Goal: Task Accomplishment & Management: Use online tool/utility

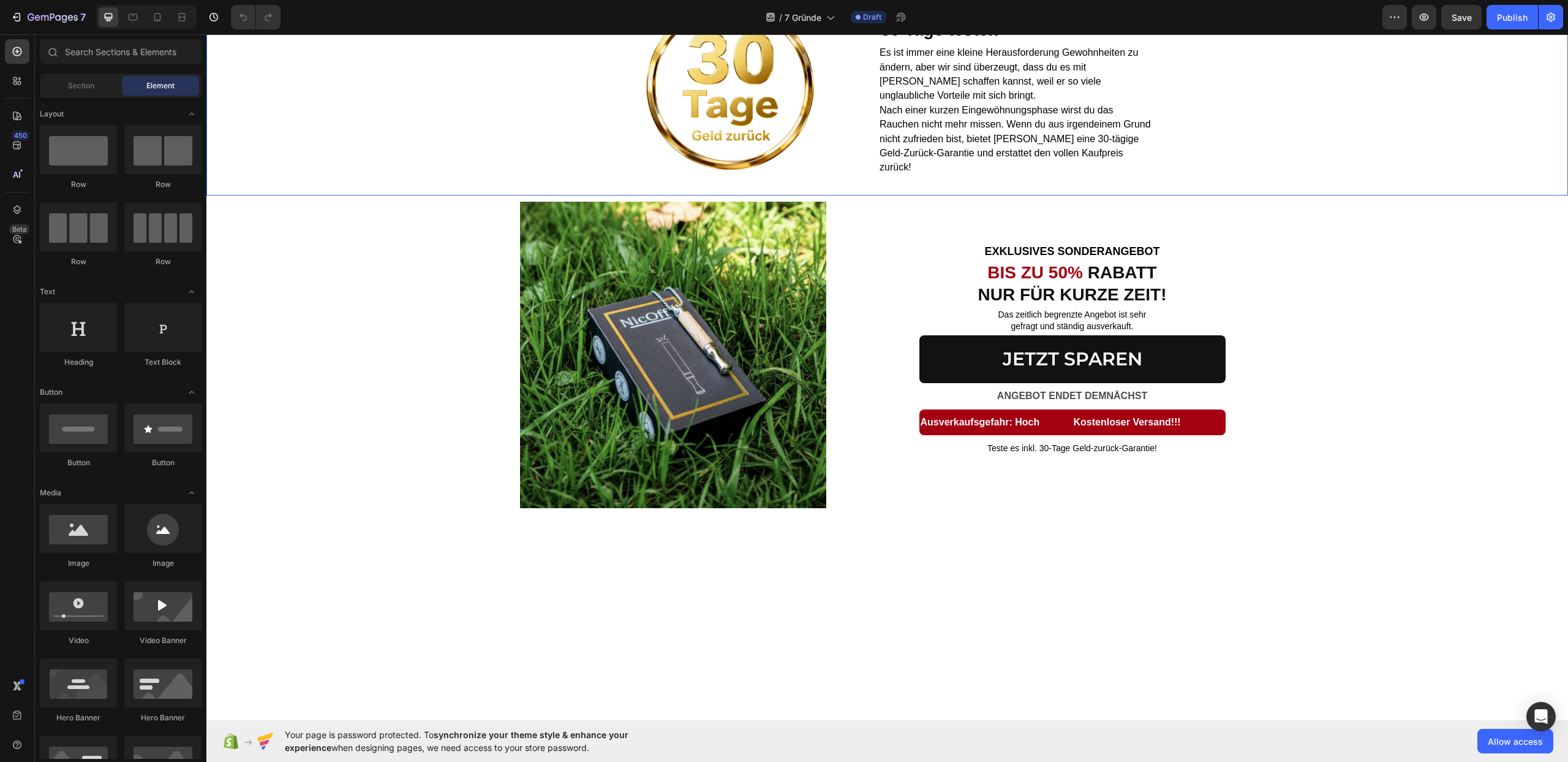
scroll to position [1966, 0]
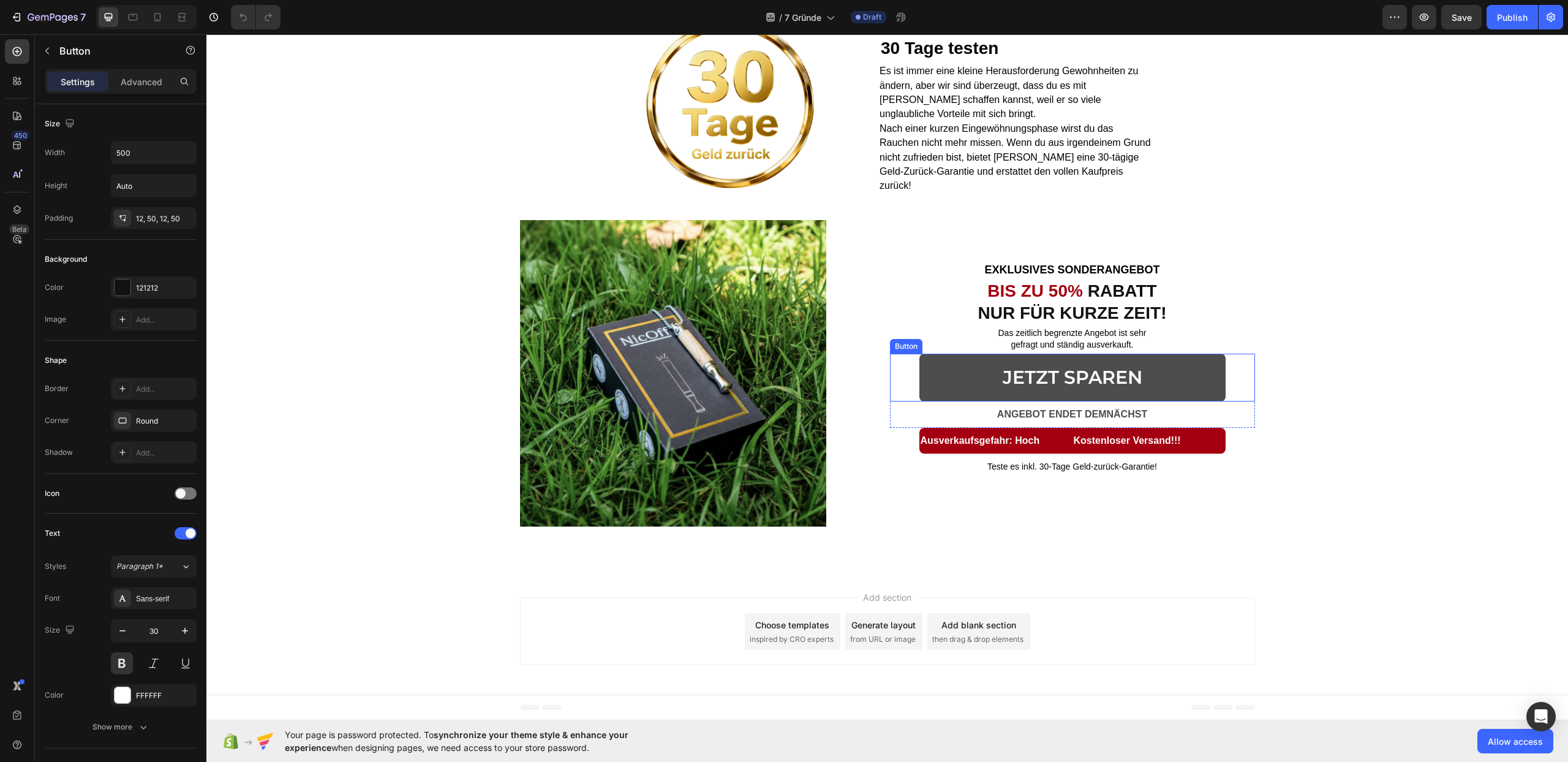
click at [1152, 378] on link "JETZT SPAREN" at bounding box center [1072, 377] width 306 height 48
click at [1059, 377] on strong "JETZT SPAREN" at bounding box center [1072, 377] width 140 height 22
click at [1156, 379] on link "JETZT SPAREN" at bounding box center [1072, 377] width 306 height 48
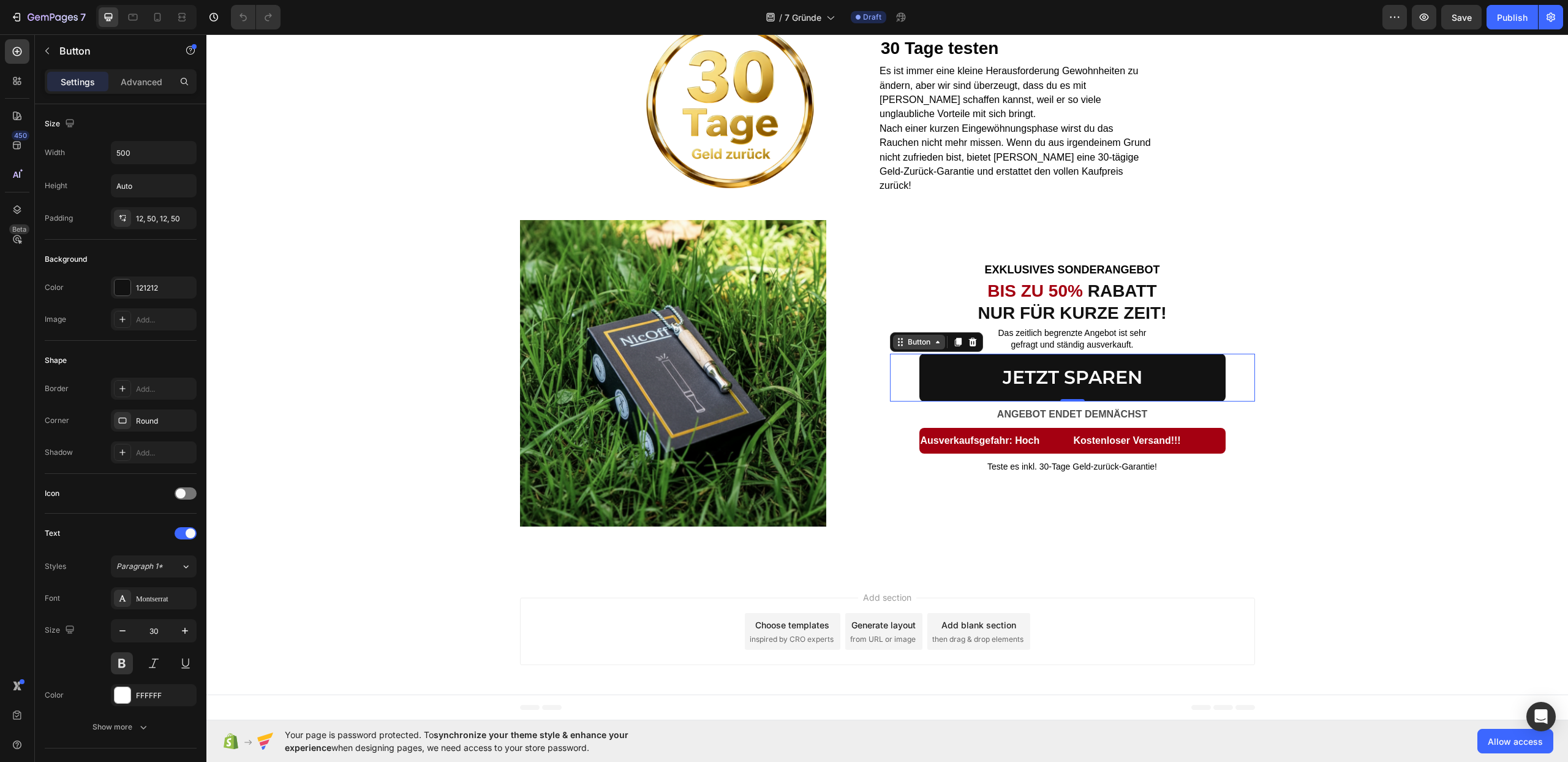
click at [919, 337] on div "Button" at bounding box center [919, 342] width 28 height 11
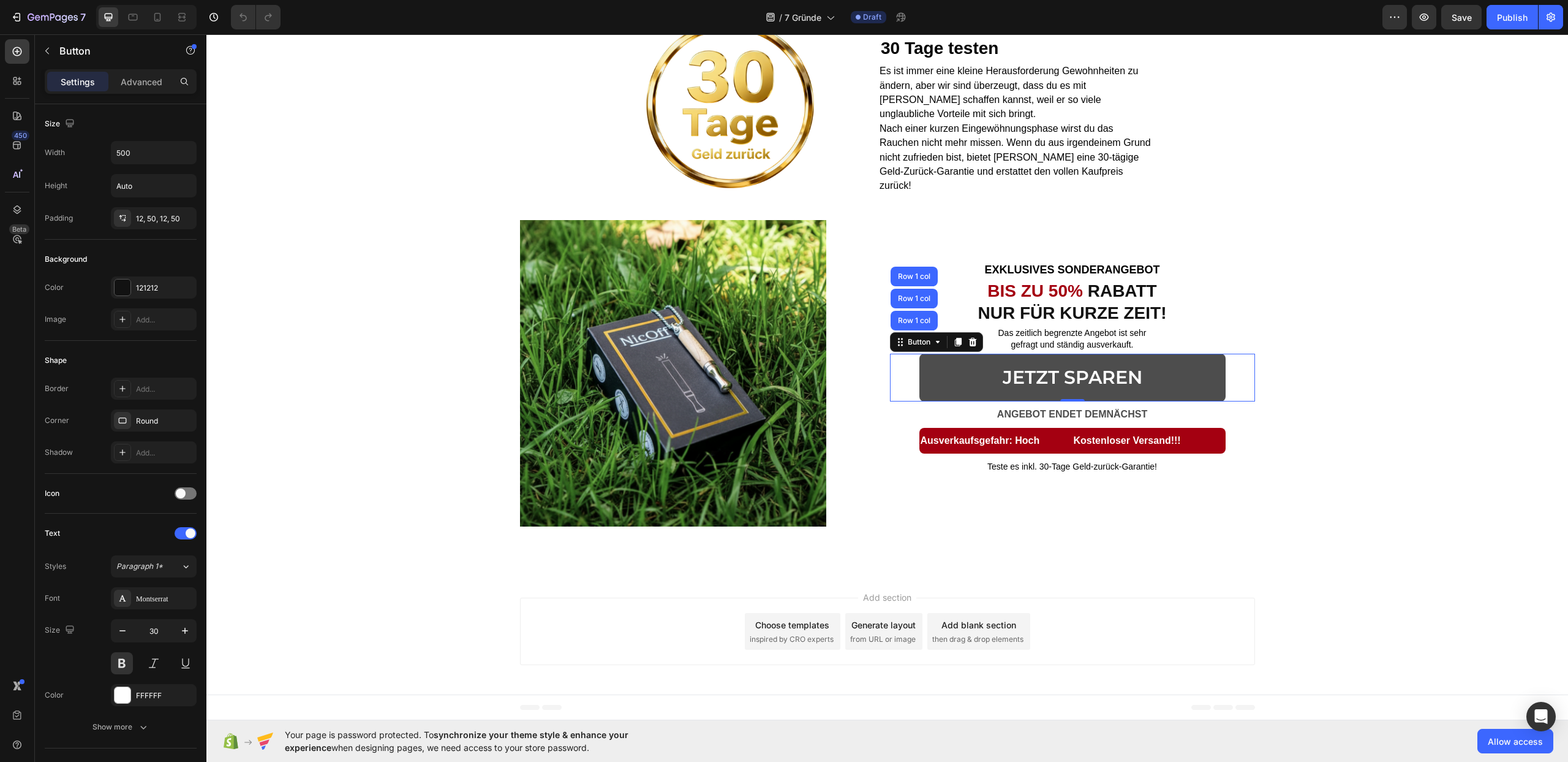
click at [946, 367] on link "JETZT SPAREN" at bounding box center [1072, 377] width 306 height 48
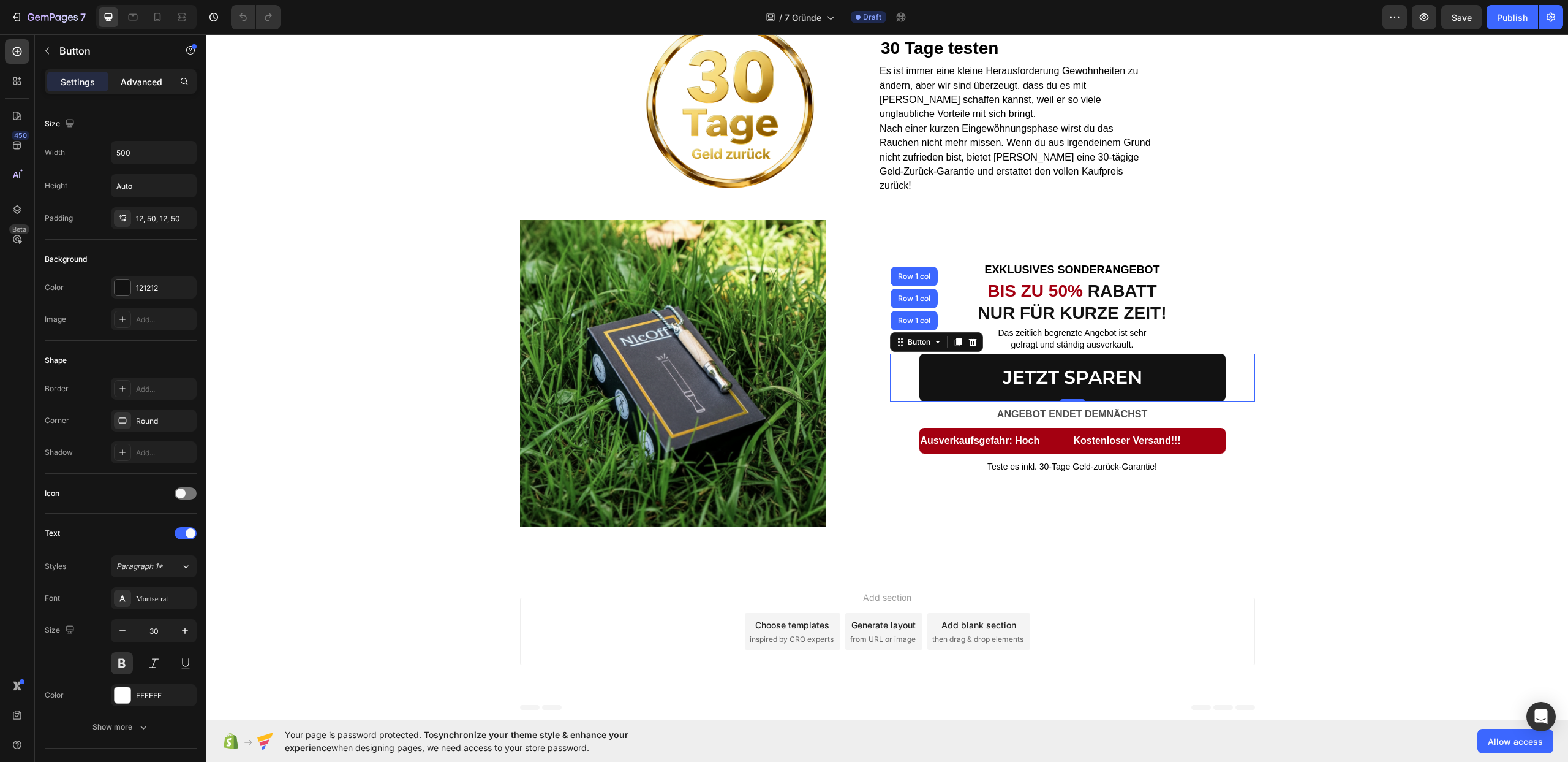
click at [132, 88] on p "Advanced" at bounding box center [141, 82] width 42 height 13
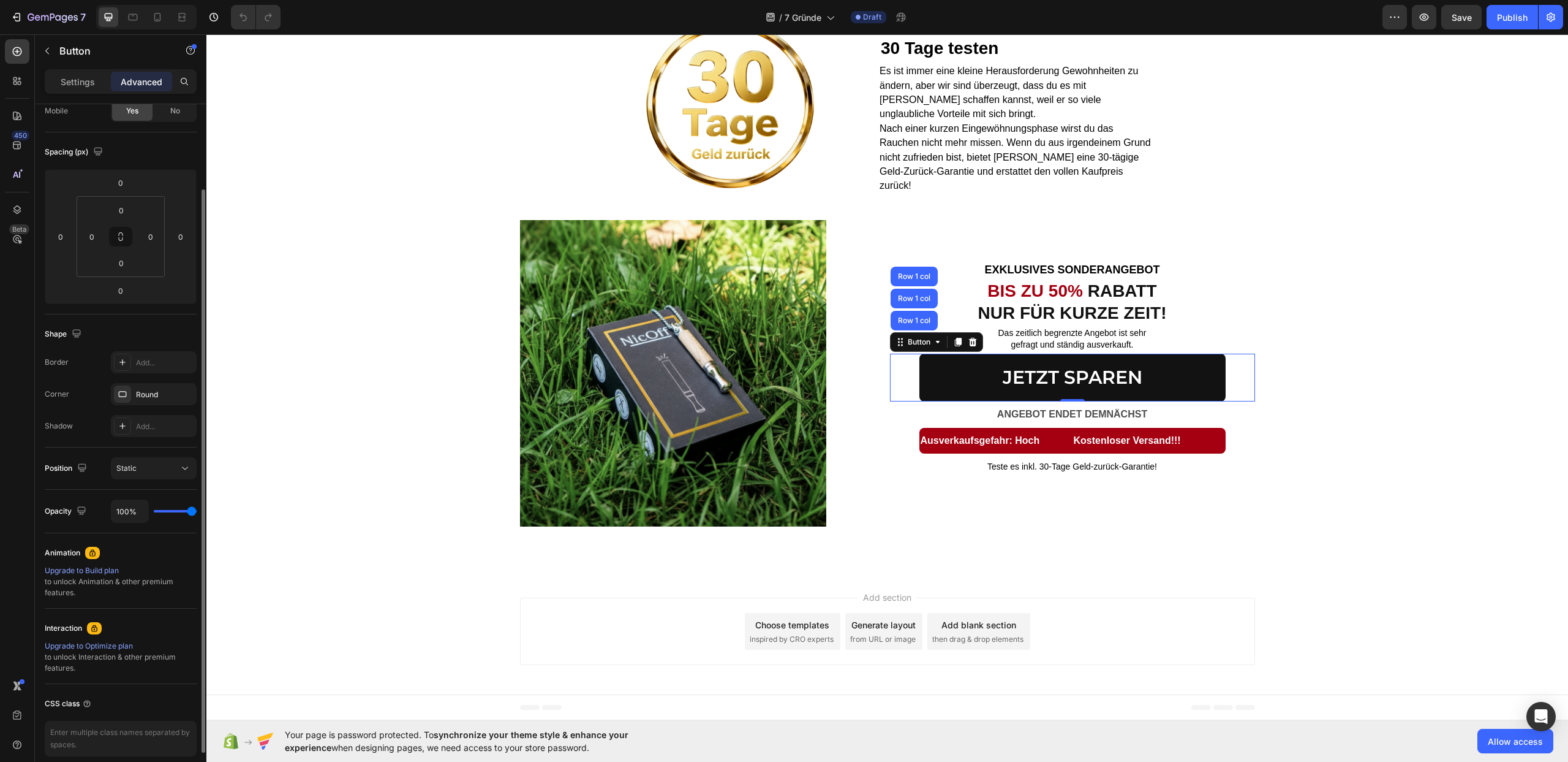
scroll to position [158, 0]
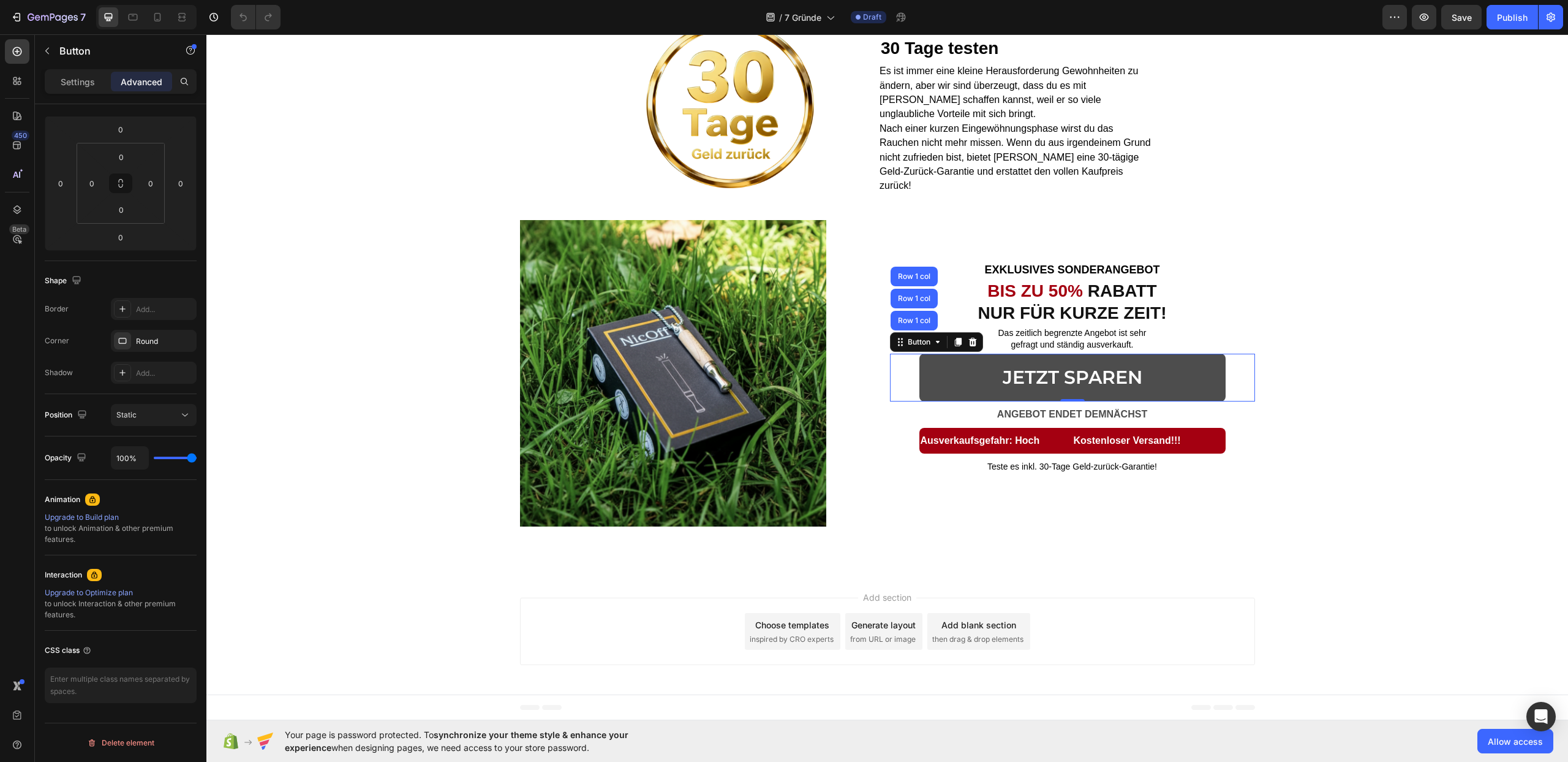
click at [955, 379] on link "JETZT SPAREN" at bounding box center [1072, 377] width 306 height 48
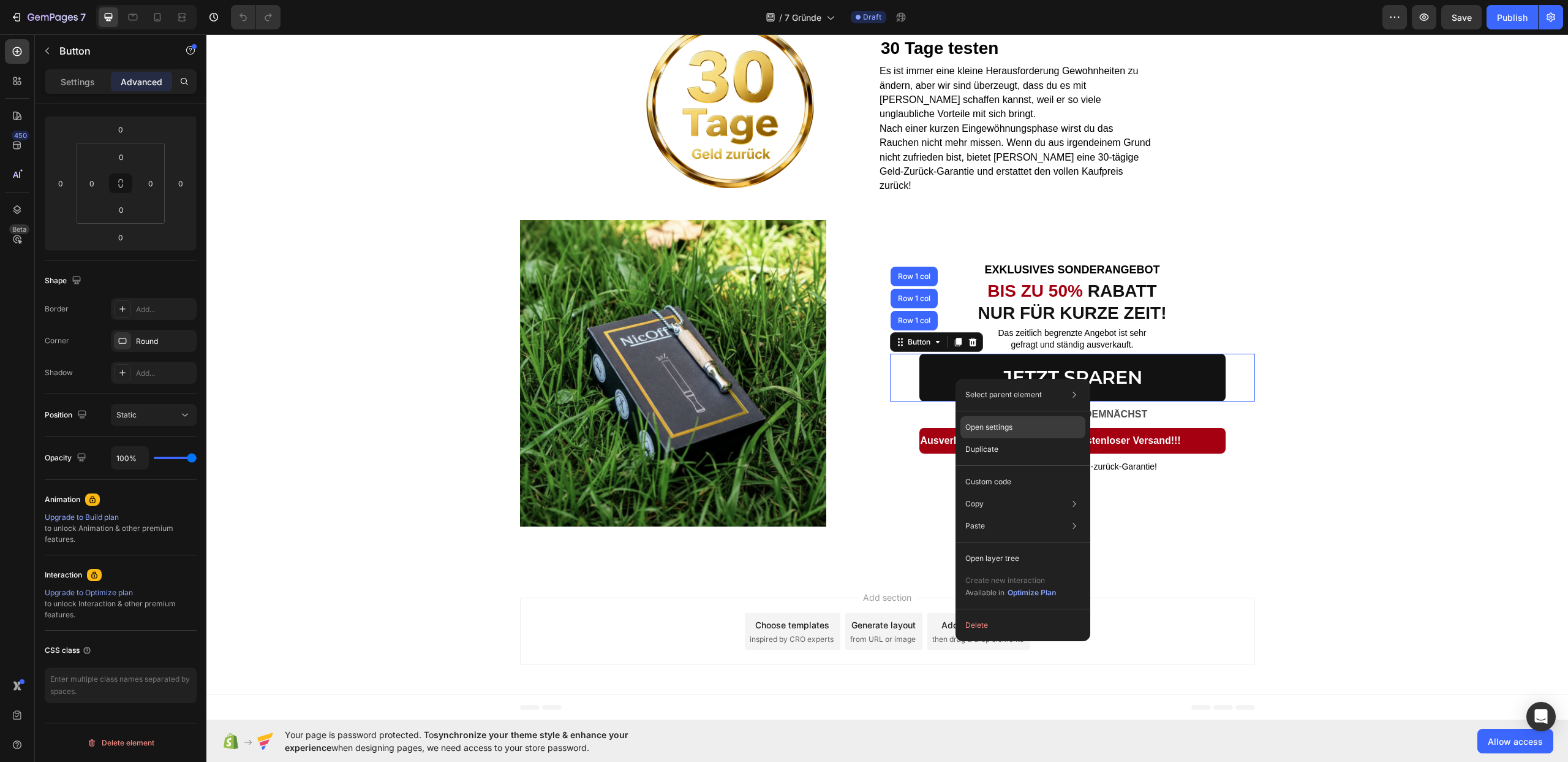
click at [1019, 430] on div "Open settings" at bounding box center [1023, 427] width 125 height 22
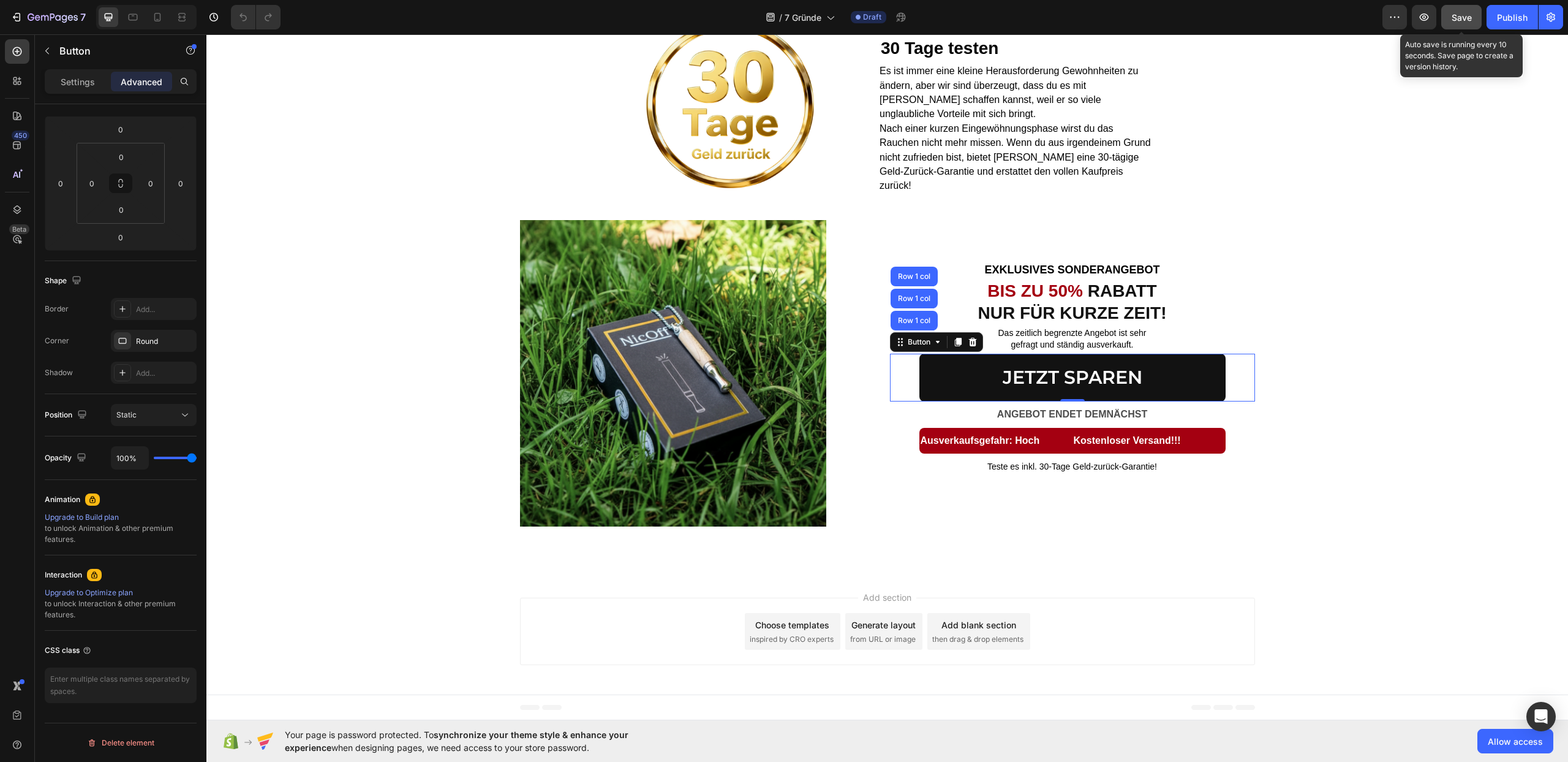
click at [1453, 25] on button "Save" at bounding box center [1462, 17] width 40 height 25
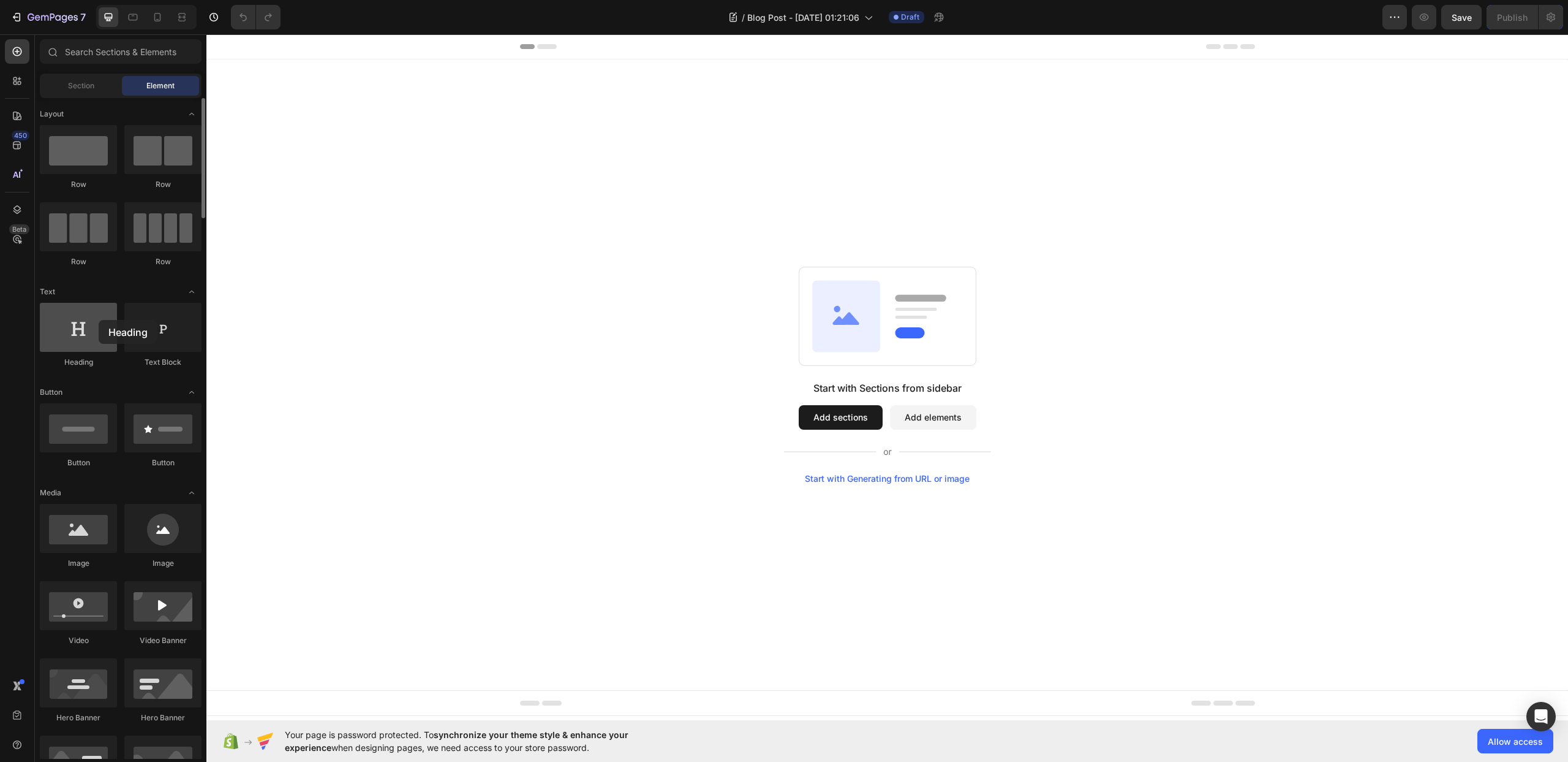
click at [99, 320] on div at bounding box center [78, 327] width 77 height 49
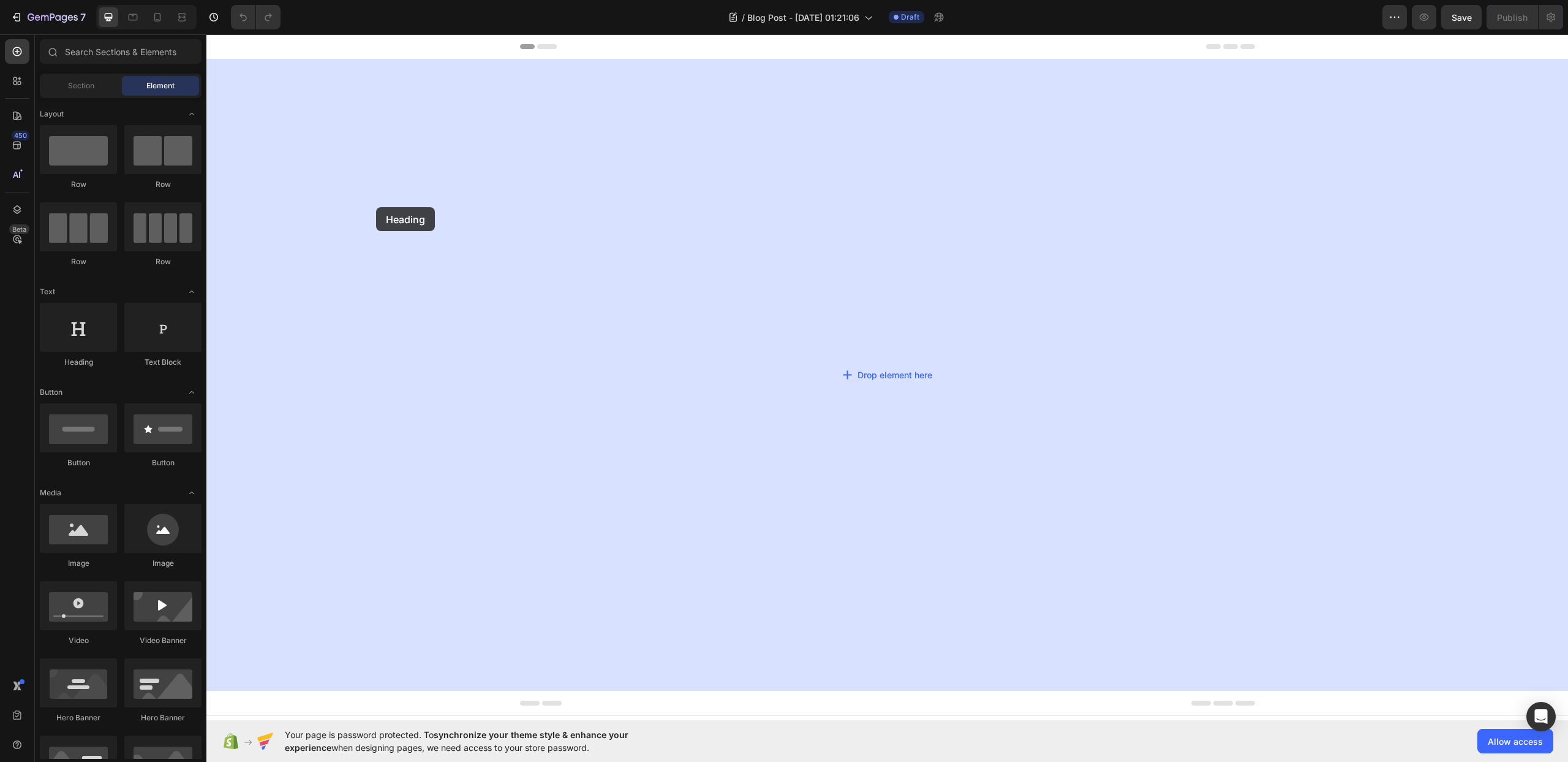
drag, startPoint x: 305, startPoint y: 354, endPoint x: 376, endPoint y: 207, distance: 163.2
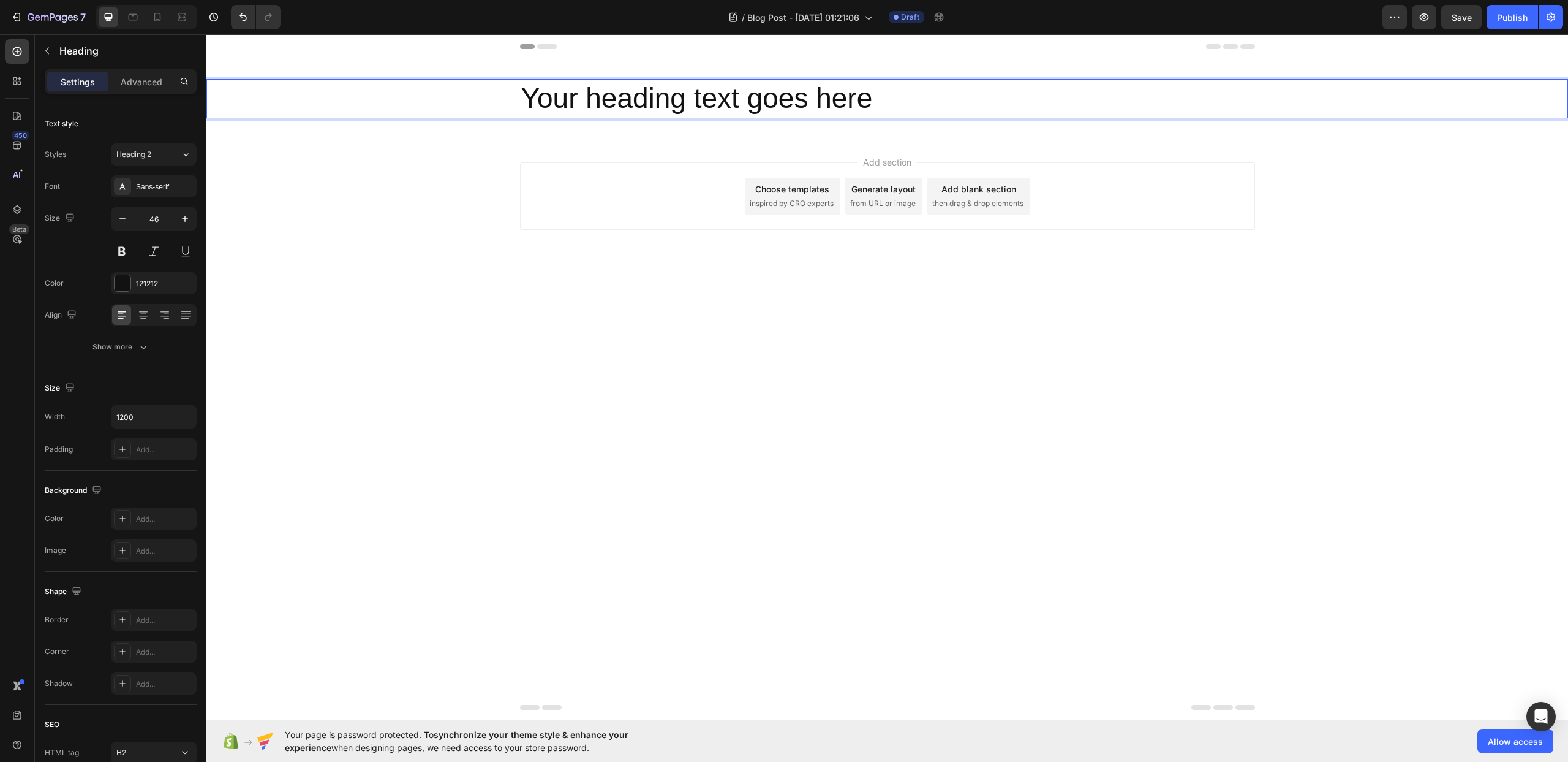
click at [634, 103] on h2 "Your heading text goes here" at bounding box center [887, 99] width 735 height 39
click at [918, 98] on p "Your heading text goes here" at bounding box center [887, 98] width 732 height 37
click at [459, 104] on div "Your heading text goes here" at bounding box center [887, 99] width 1362 height 39
click at [298, 72] on icon at bounding box center [295, 67] width 10 height 10
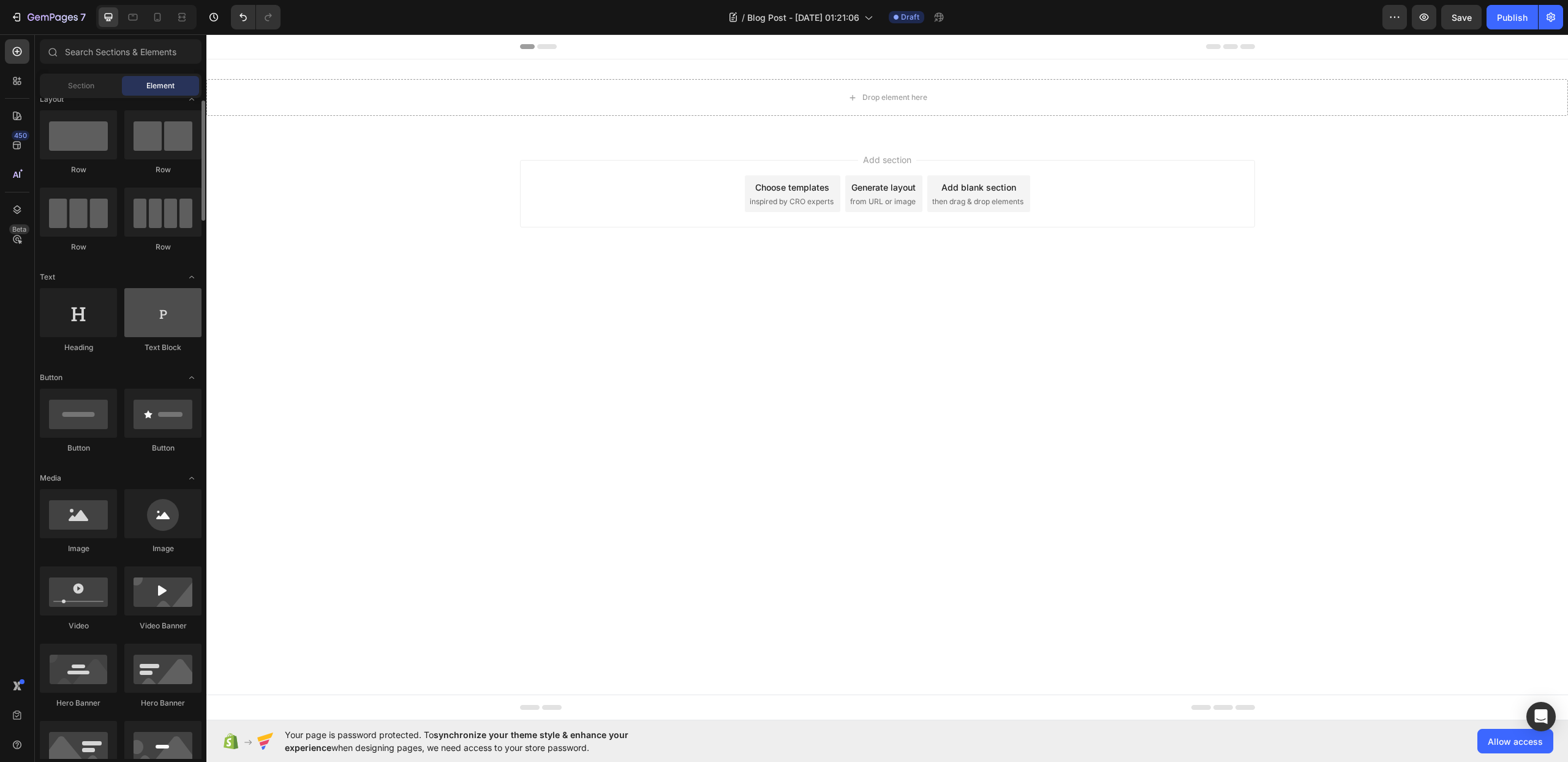
scroll to position [60, 0]
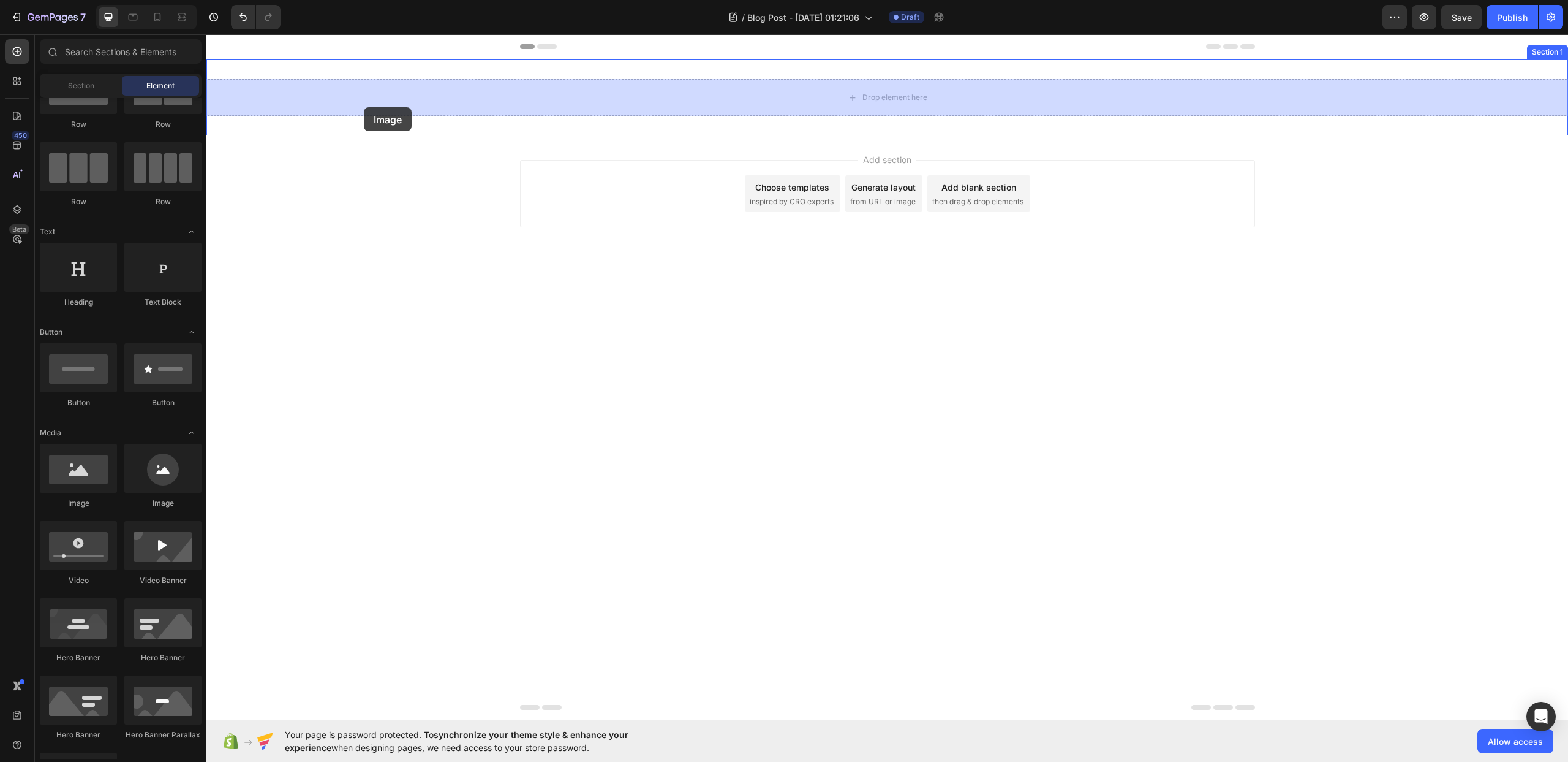
drag, startPoint x: 306, startPoint y: 503, endPoint x: 364, endPoint y: 107, distance: 400.2
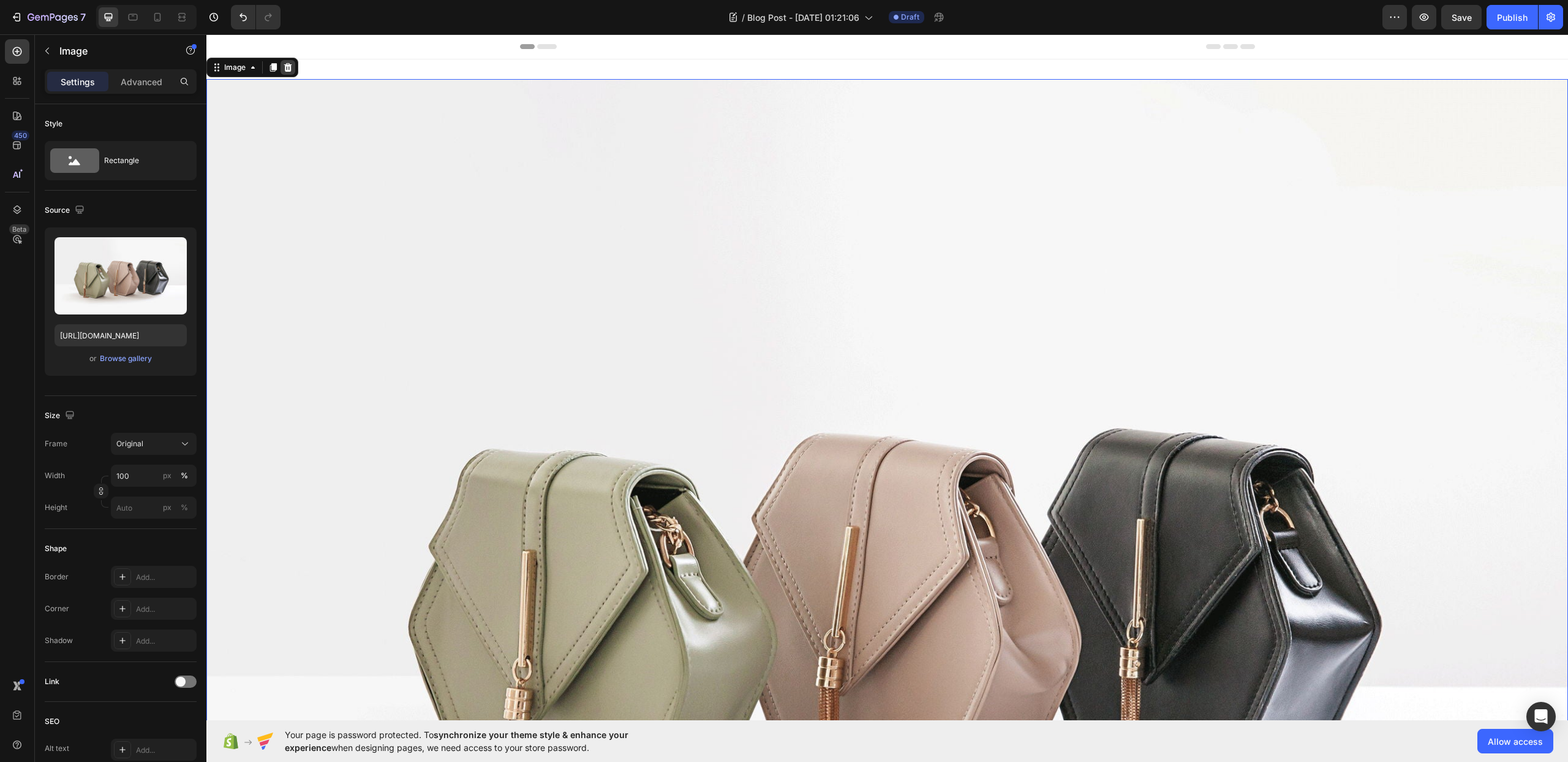
click at [282, 70] on div at bounding box center [288, 67] width 15 height 15
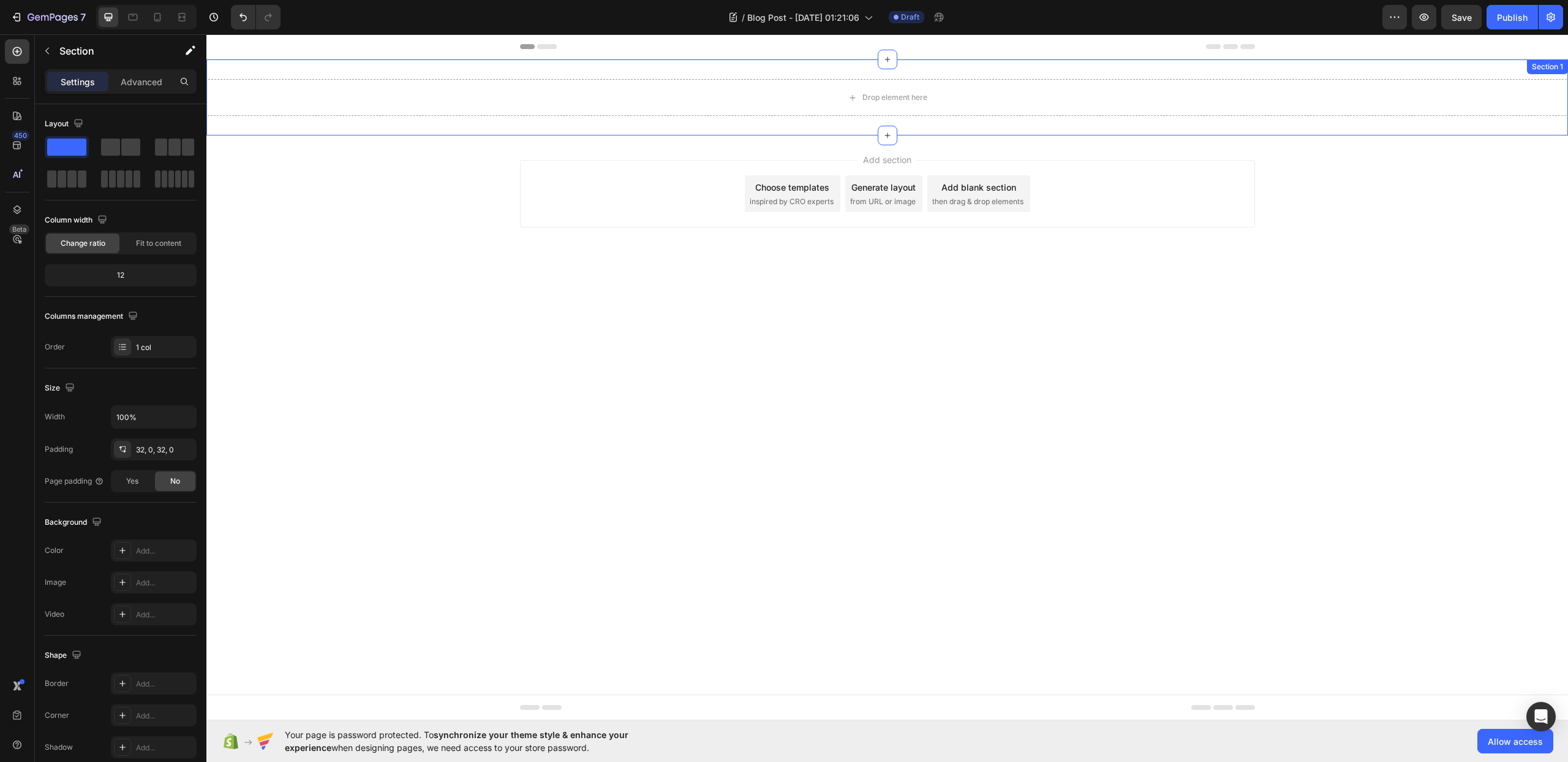
click at [441, 61] on div "Drop element here Section 1" at bounding box center [887, 97] width 1362 height 76
click at [459, 90] on div "Drop element here" at bounding box center [887, 97] width 1362 height 37
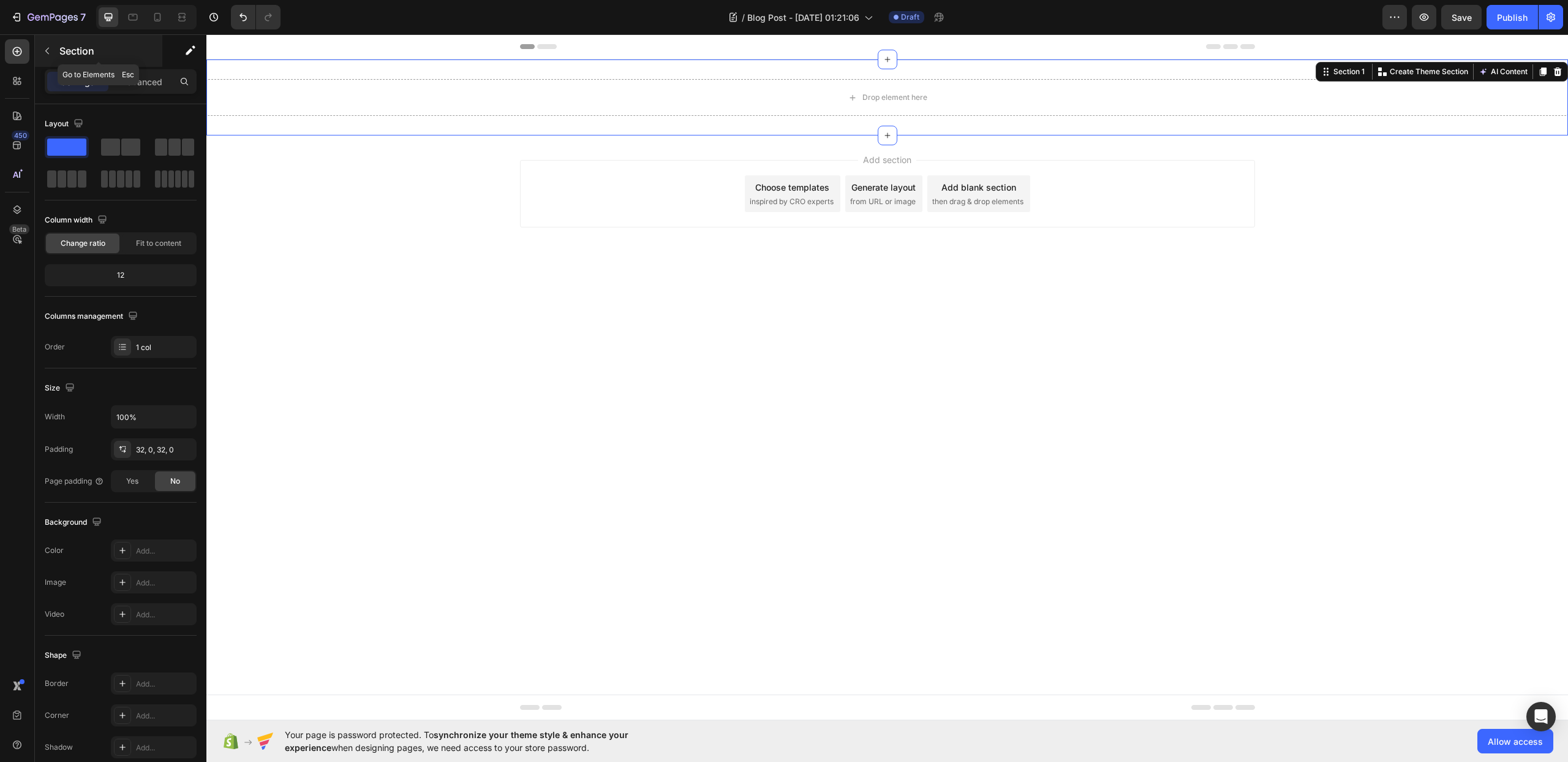
click at [41, 56] on button "button" at bounding box center [47, 51] width 19 height 19
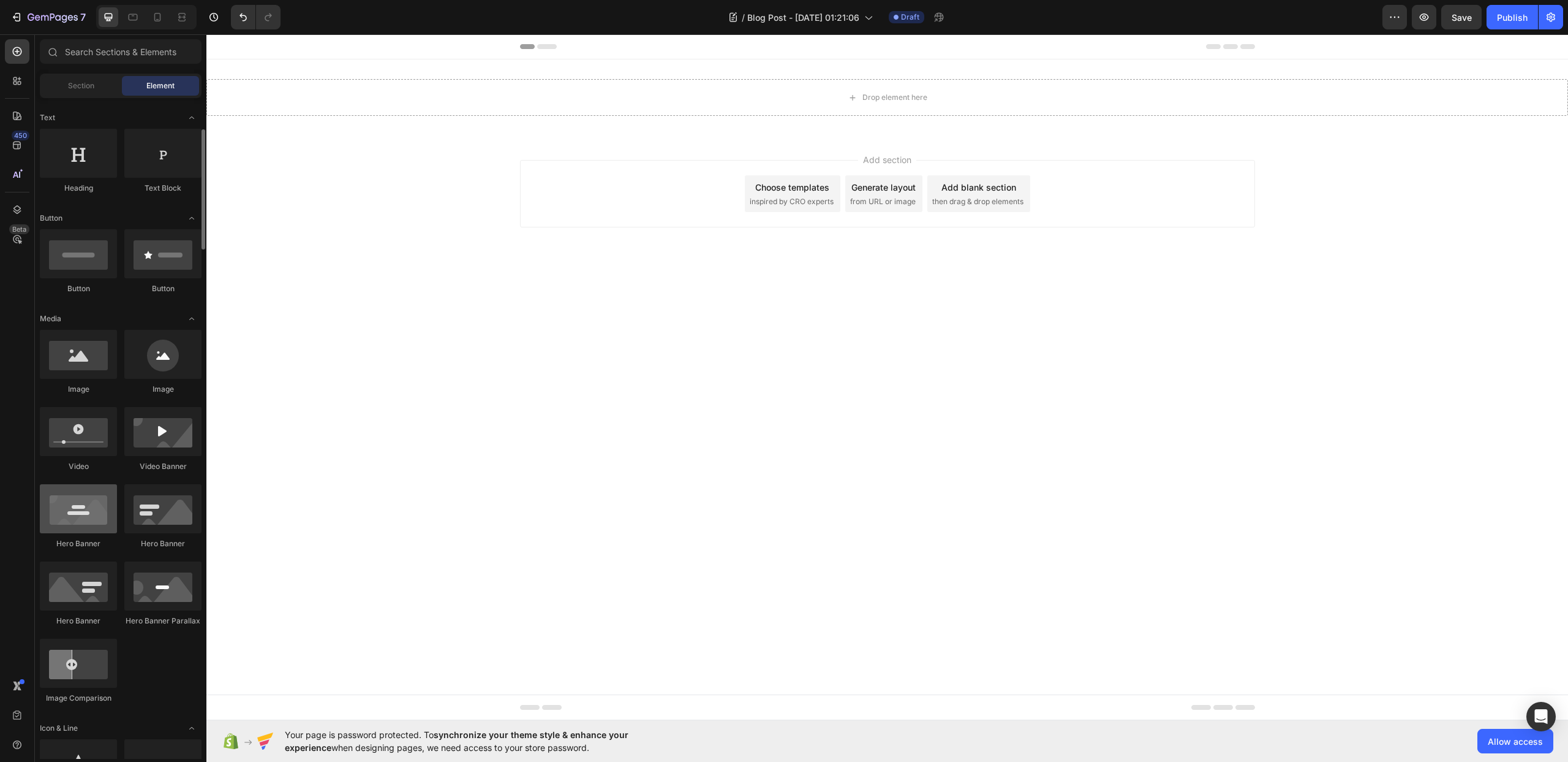
scroll to position [217, 0]
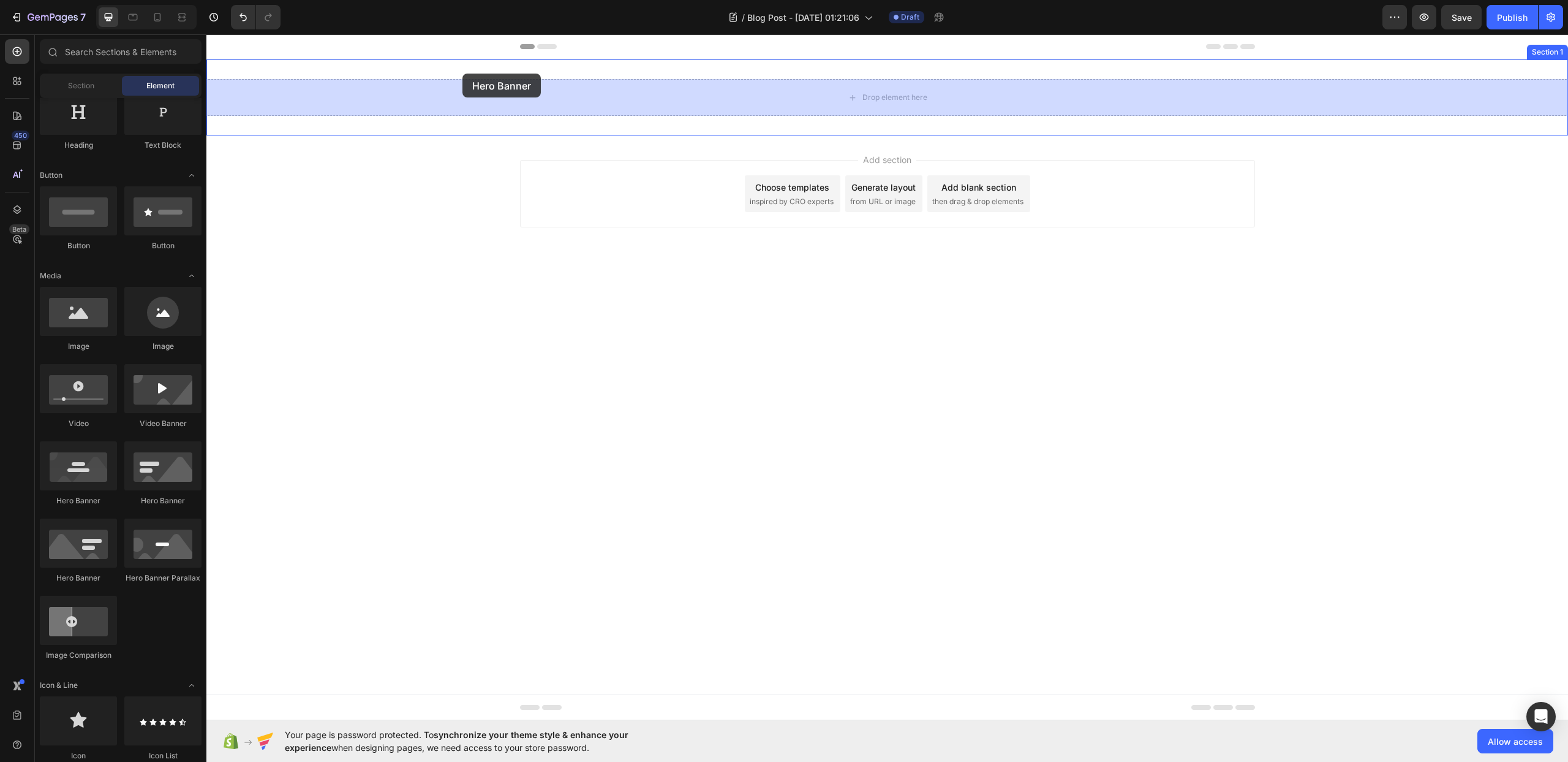
drag, startPoint x: 404, startPoint y: 461, endPoint x: 462, endPoint y: 73, distance: 392.3
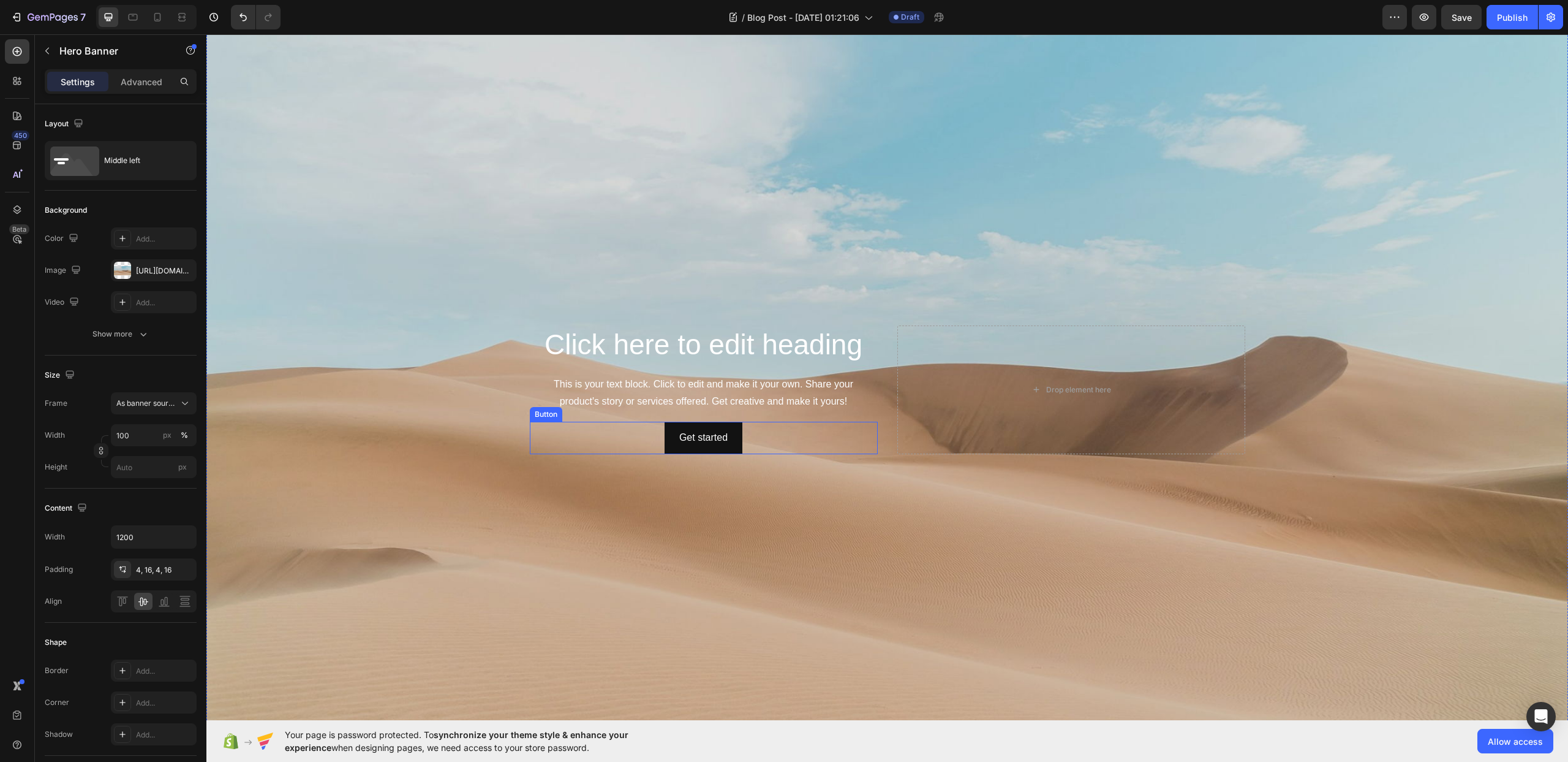
scroll to position [0, 0]
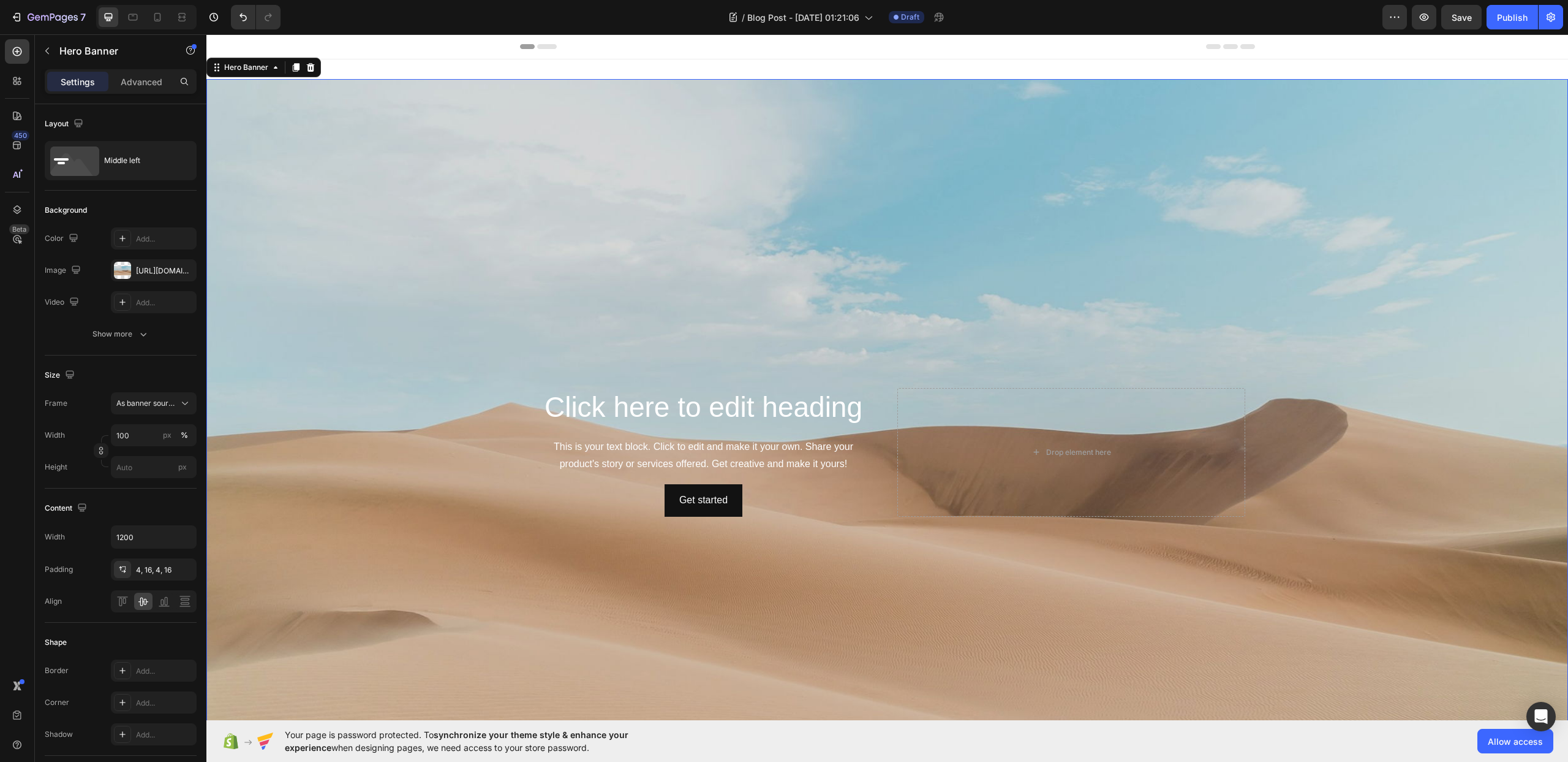
click at [318, 67] on div "Hero Banner" at bounding box center [263, 67] width 114 height 19
click at [310, 70] on icon at bounding box center [310, 67] width 8 height 8
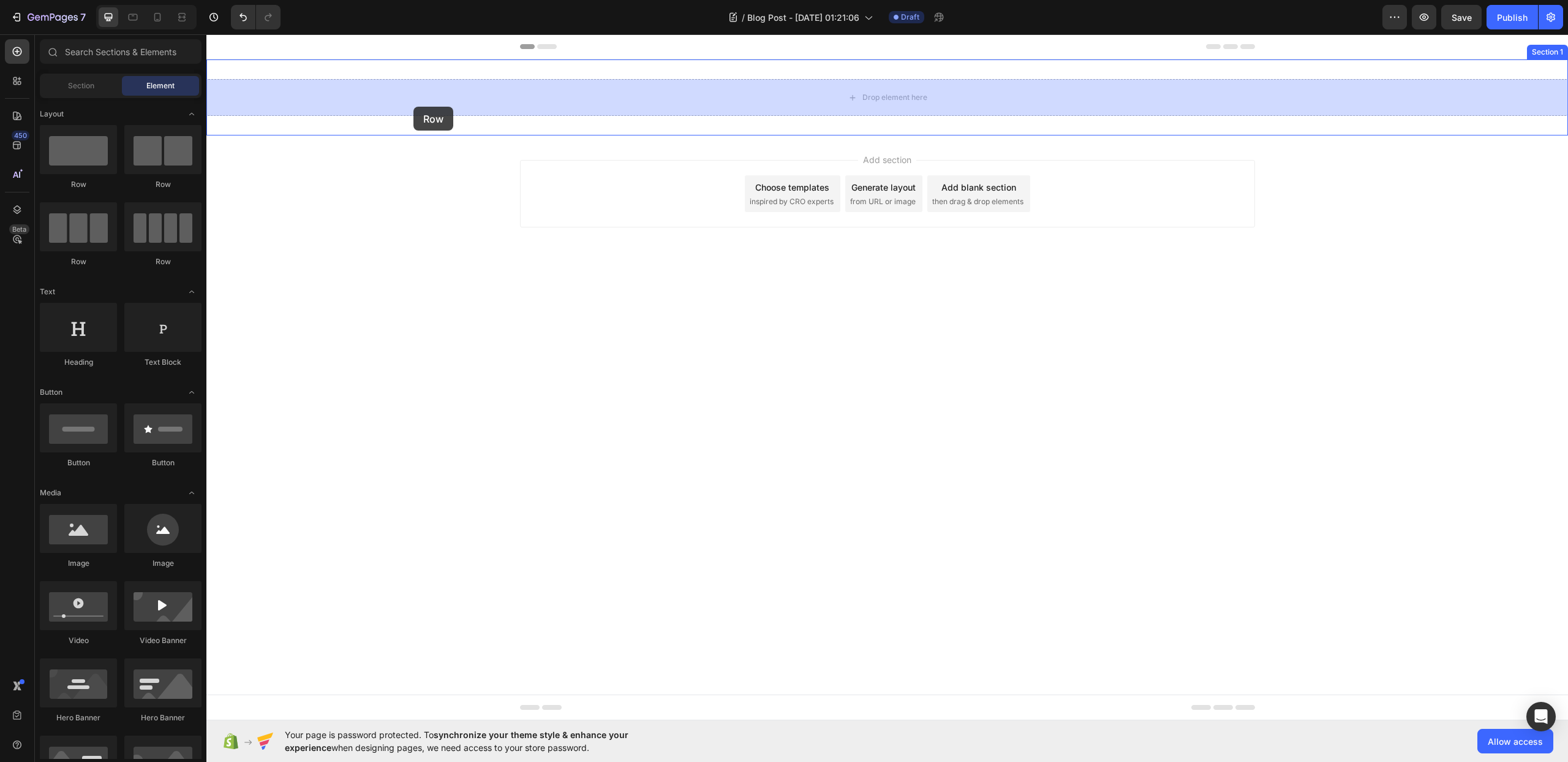
drag, startPoint x: 302, startPoint y: 199, endPoint x: 409, endPoint y: 117, distance: 134.8
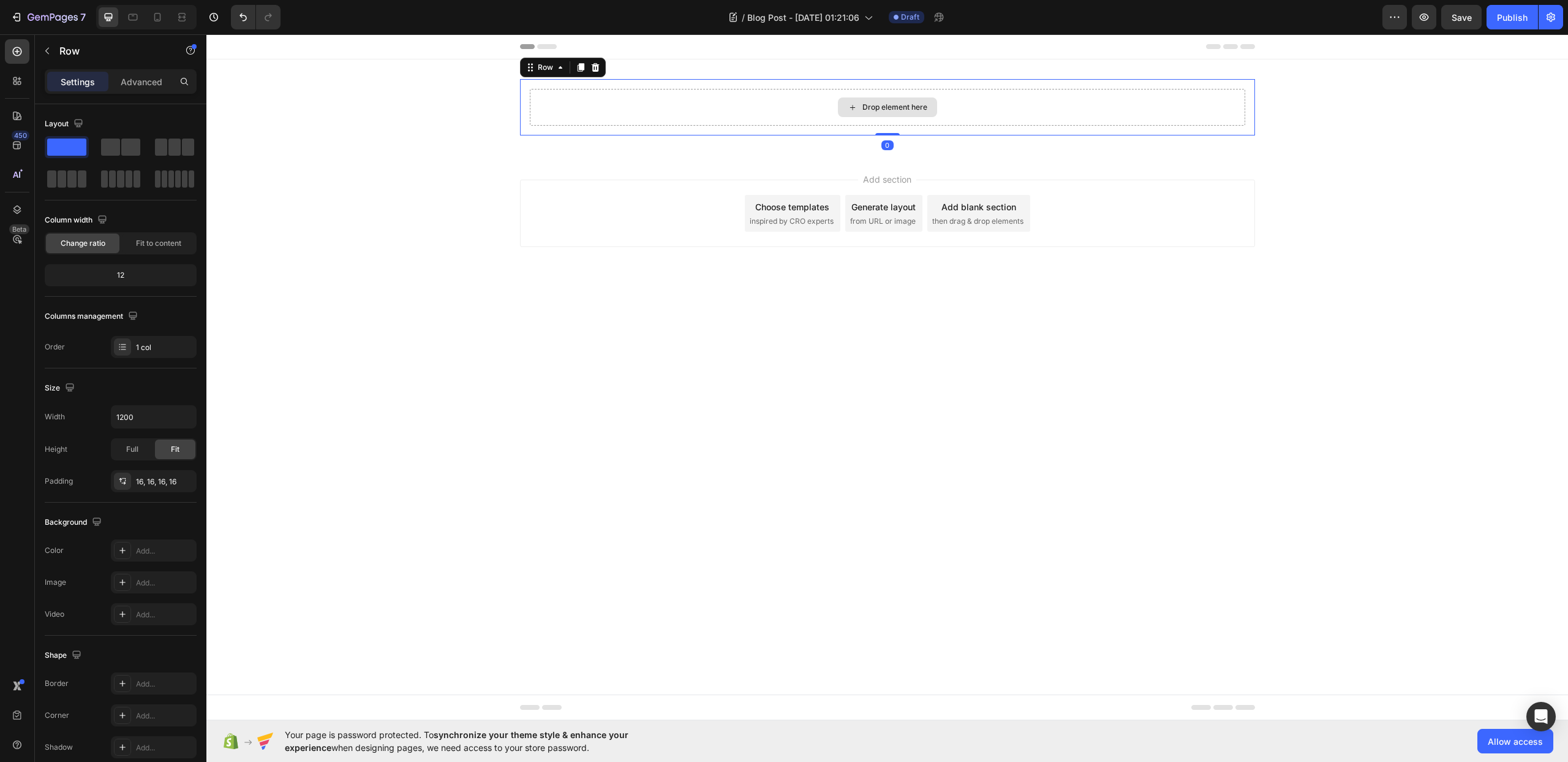
click at [734, 105] on div "Drop element here" at bounding box center [887, 107] width 715 height 37
click at [854, 106] on icon at bounding box center [852, 108] width 10 height 10
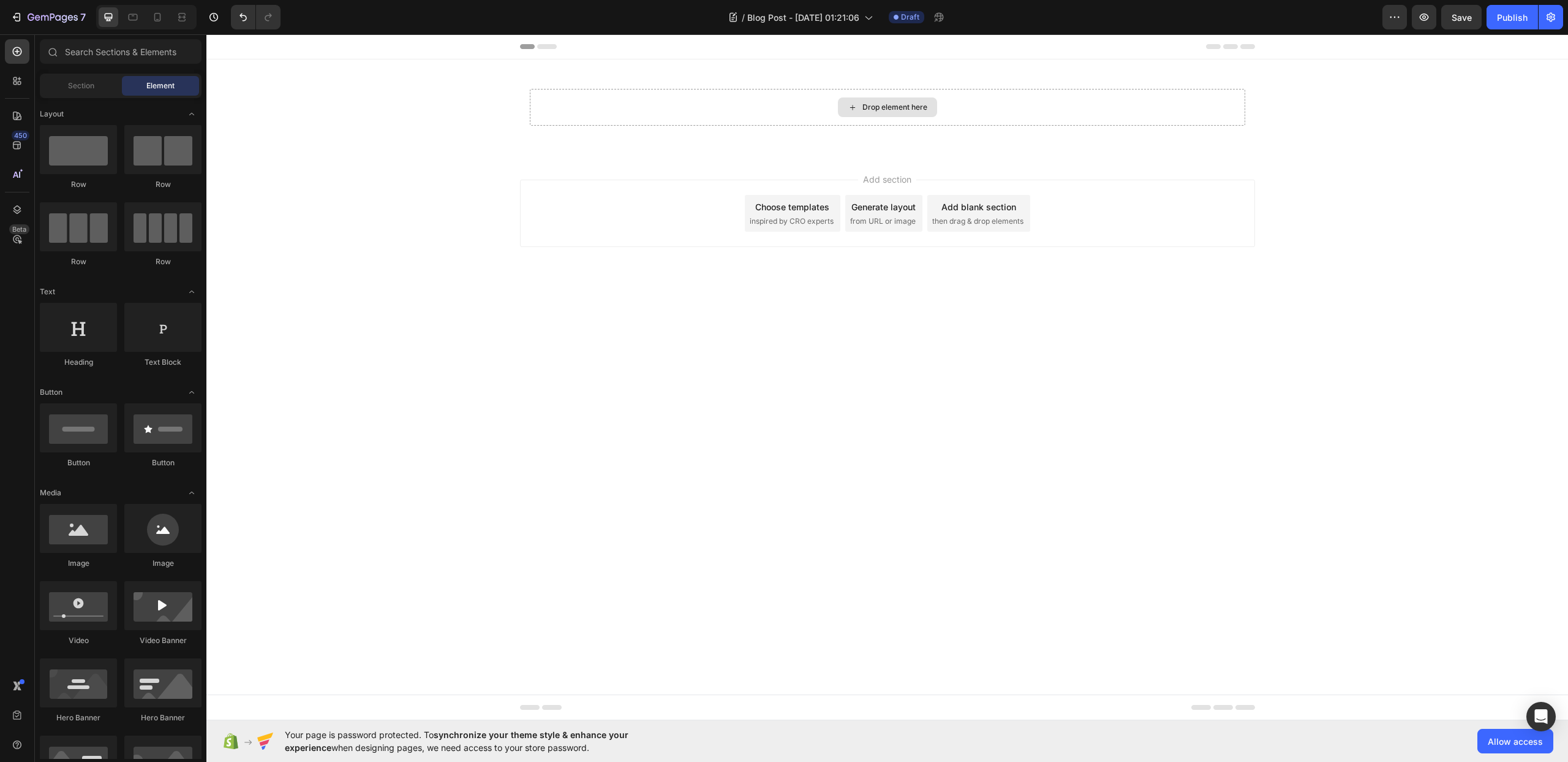
click at [854, 106] on icon at bounding box center [852, 108] width 10 height 10
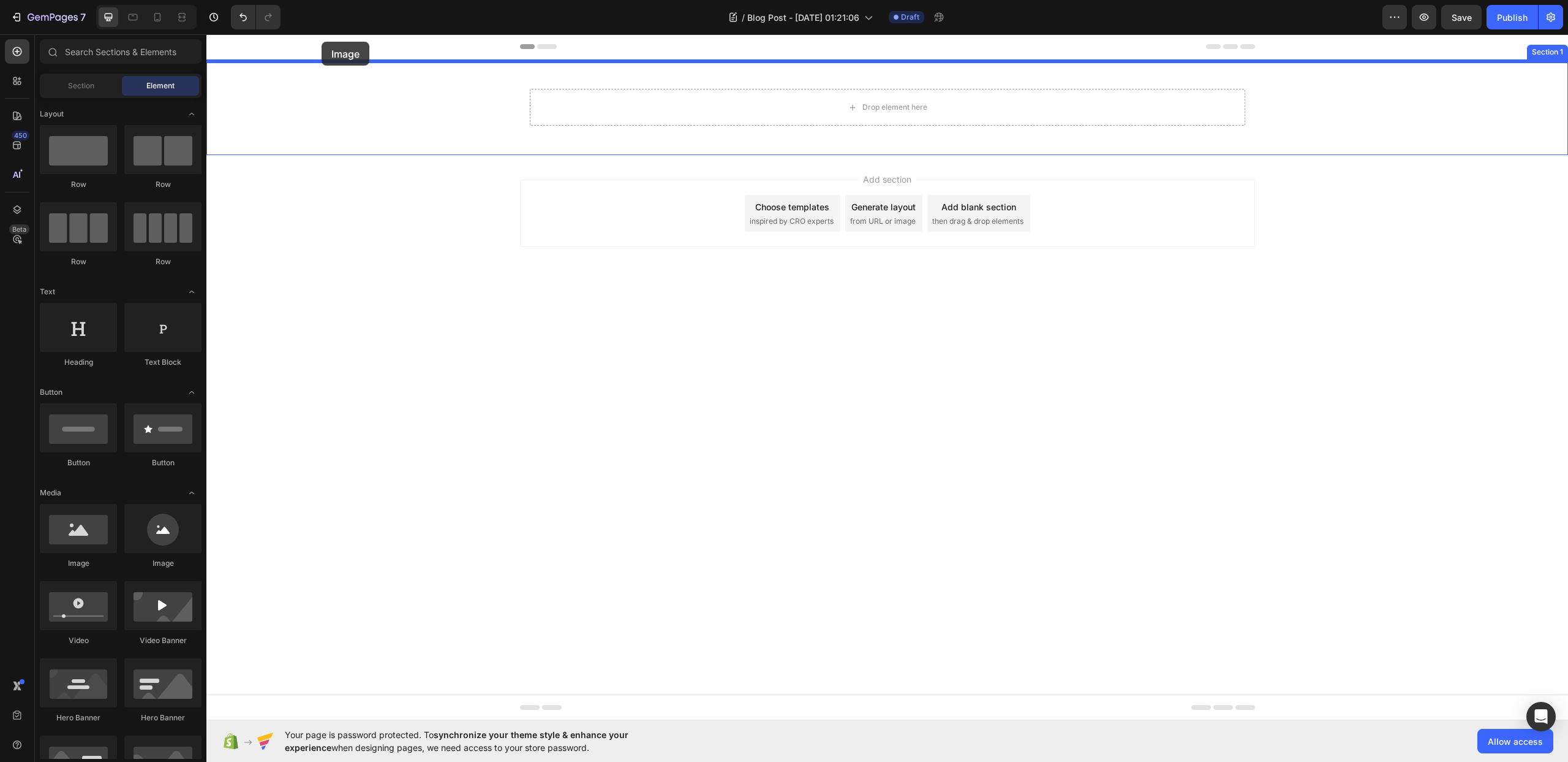
drag, startPoint x: 380, startPoint y: 561, endPoint x: 282, endPoint y: 50, distance: 520.3
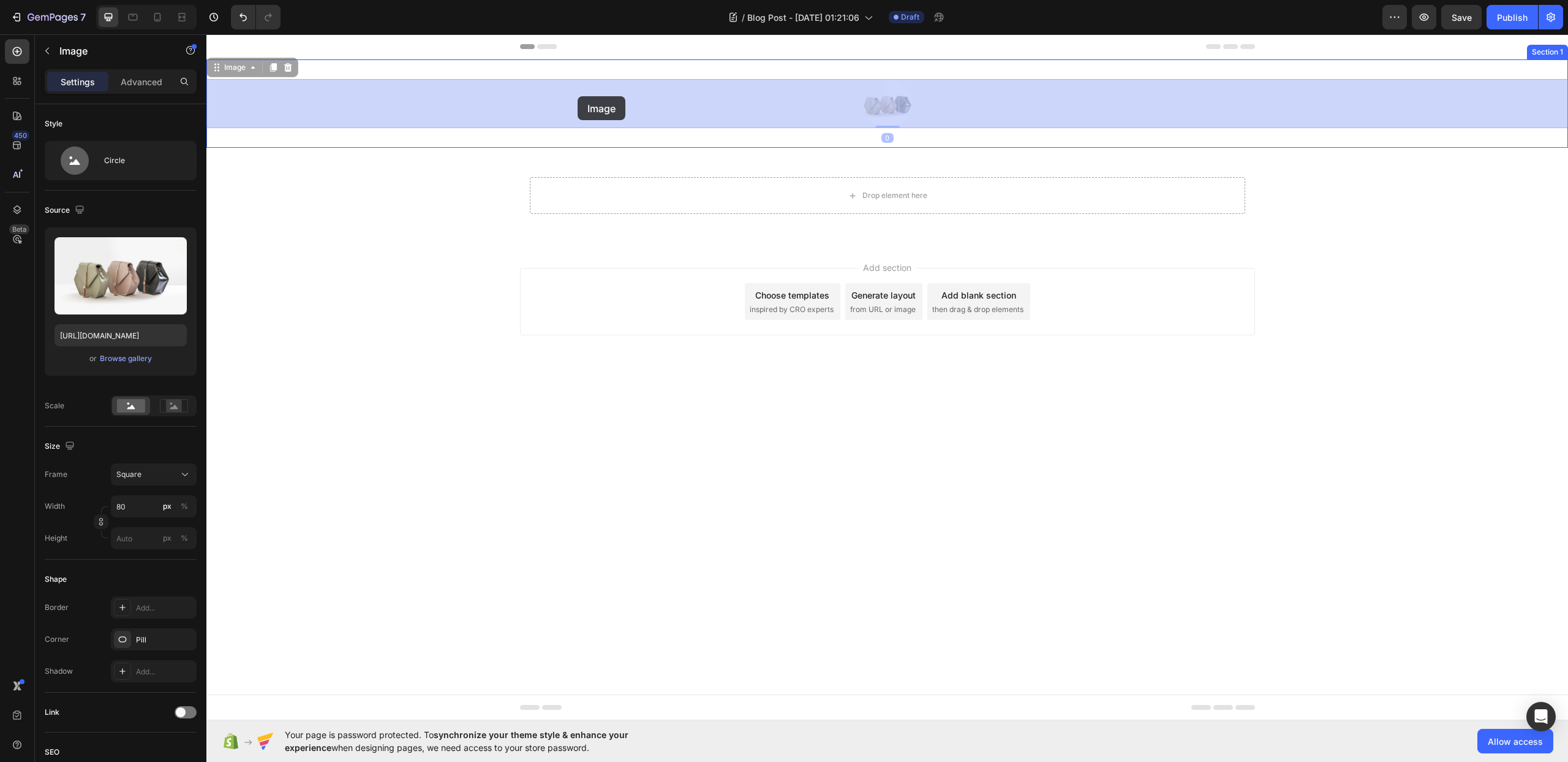
drag, startPoint x: 879, startPoint y: 104, endPoint x: 376, endPoint y: 90, distance: 503.2
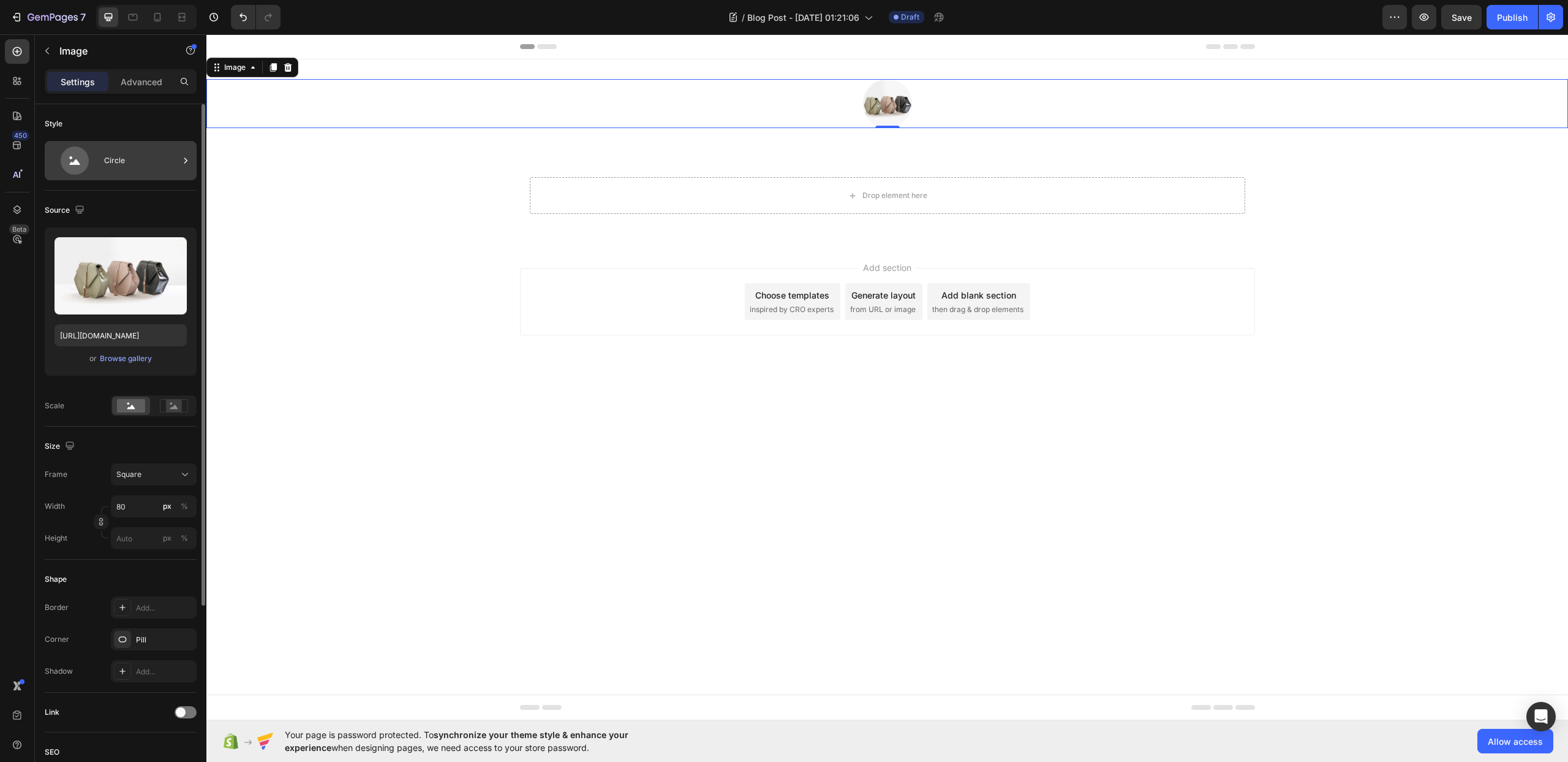
click at [91, 157] on icon at bounding box center [75, 161] width 49 height 28
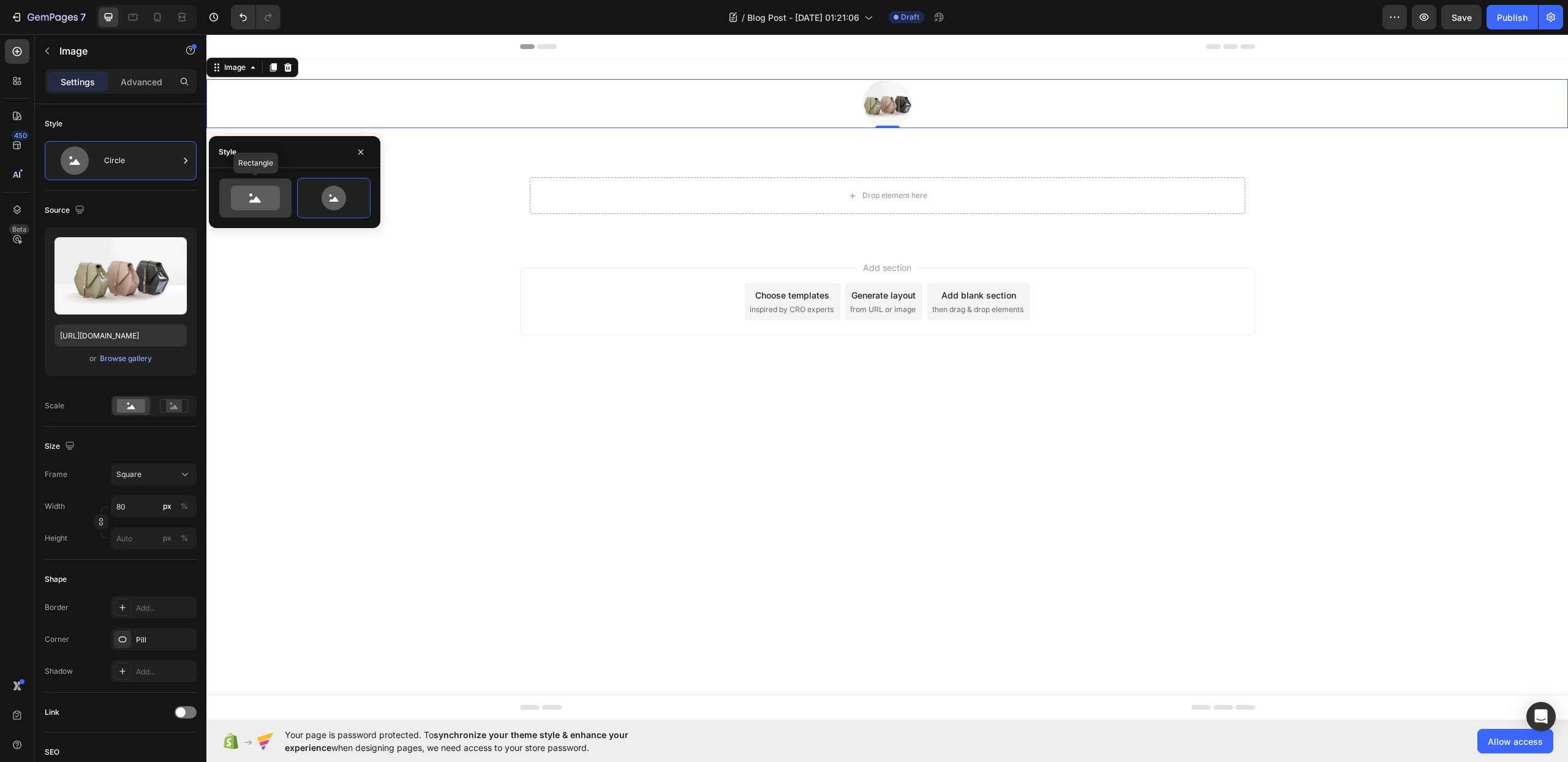
click at [240, 198] on icon at bounding box center [256, 198] width 49 height 25
type input "100"
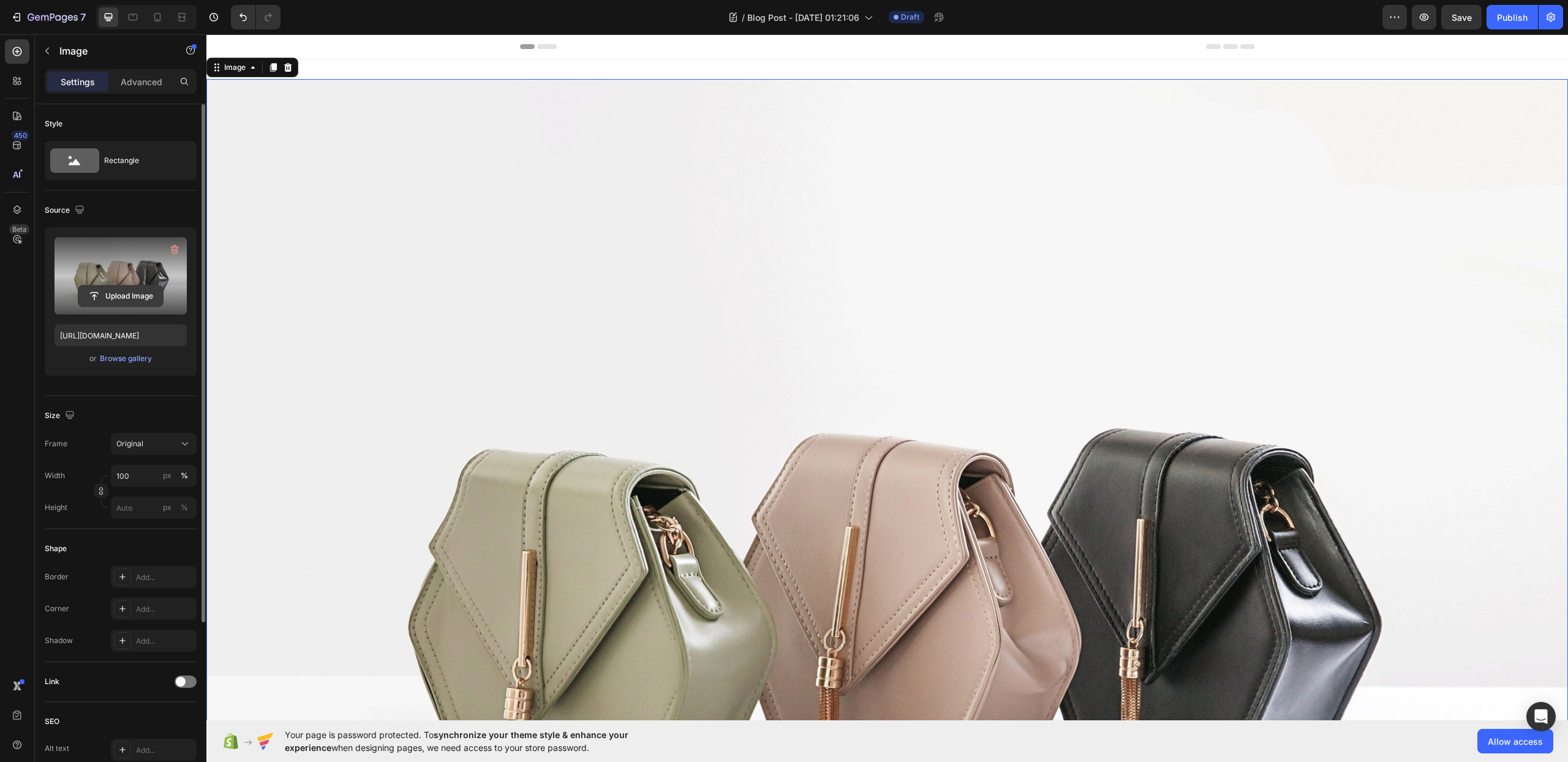
click at [146, 292] on input "file" at bounding box center [120, 296] width 85 height 21
click at [134, 361] on div "Browse gallery" at bounding box center [126, 359] width 52 height 11
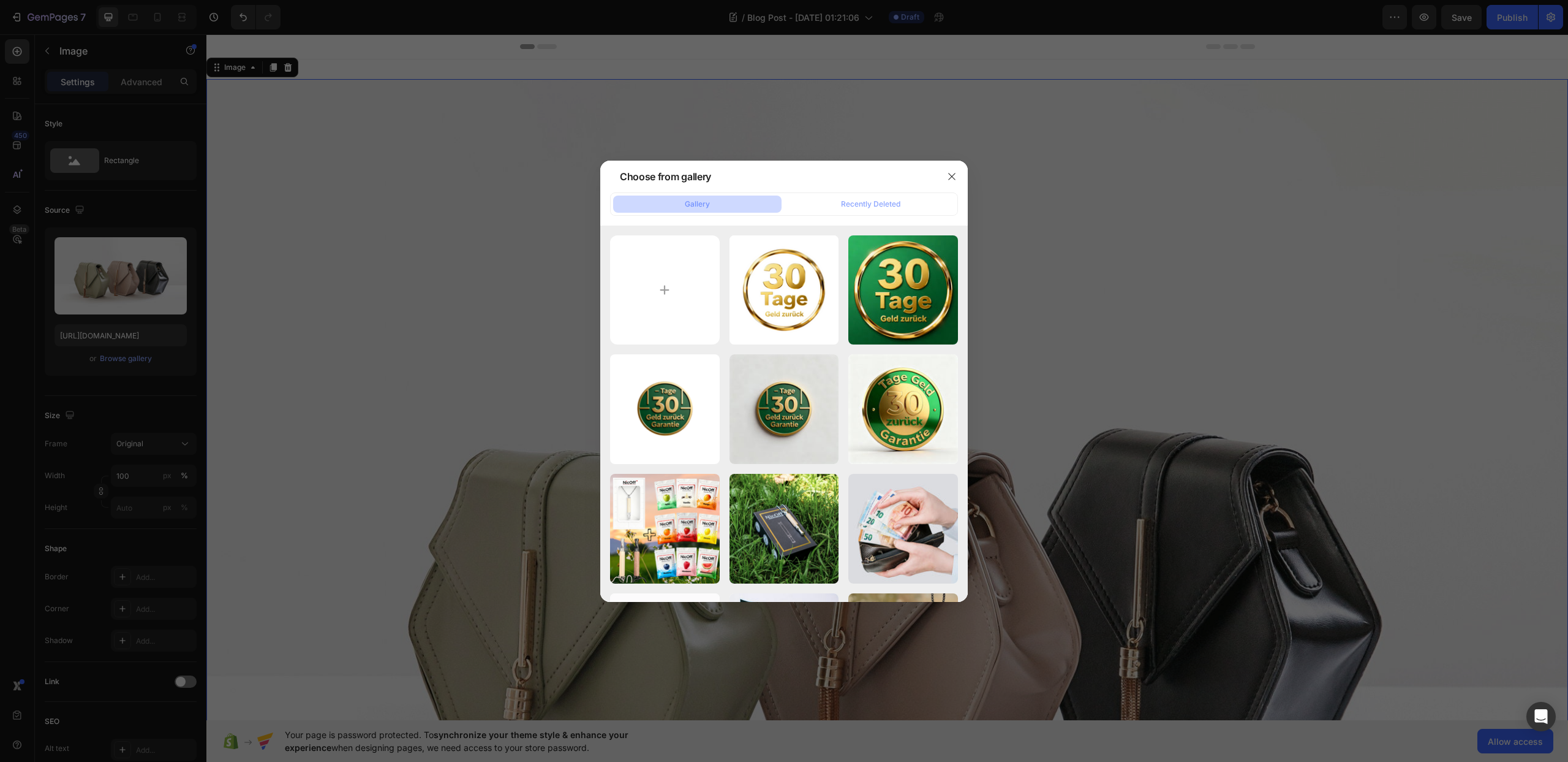
type input "C:\fakepath\Lebenskraft 1.png"
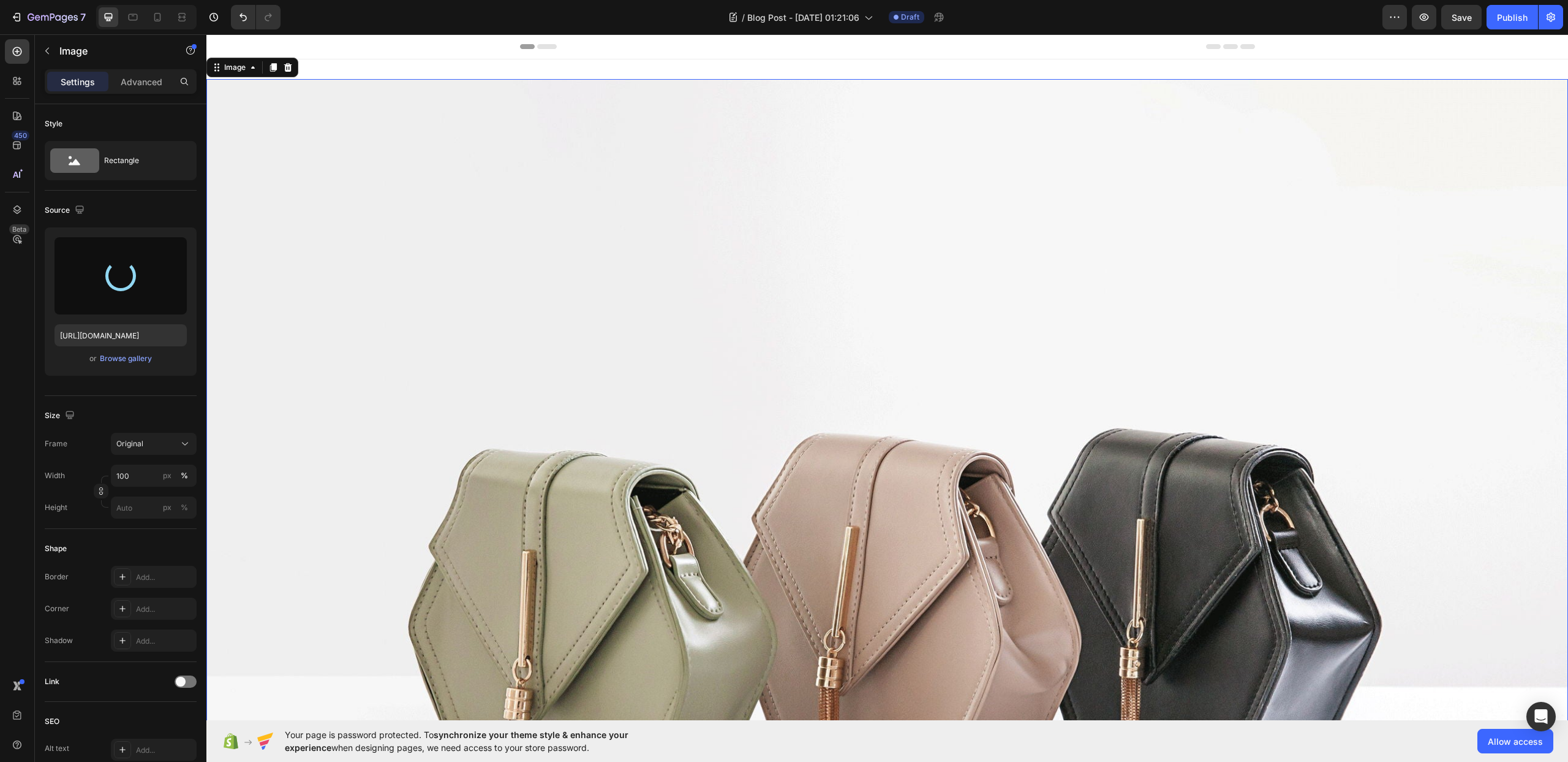
type input "https://cdn.shopify.com/s/files/1/0987/8021/7693/files/gempages_586037479421772…"
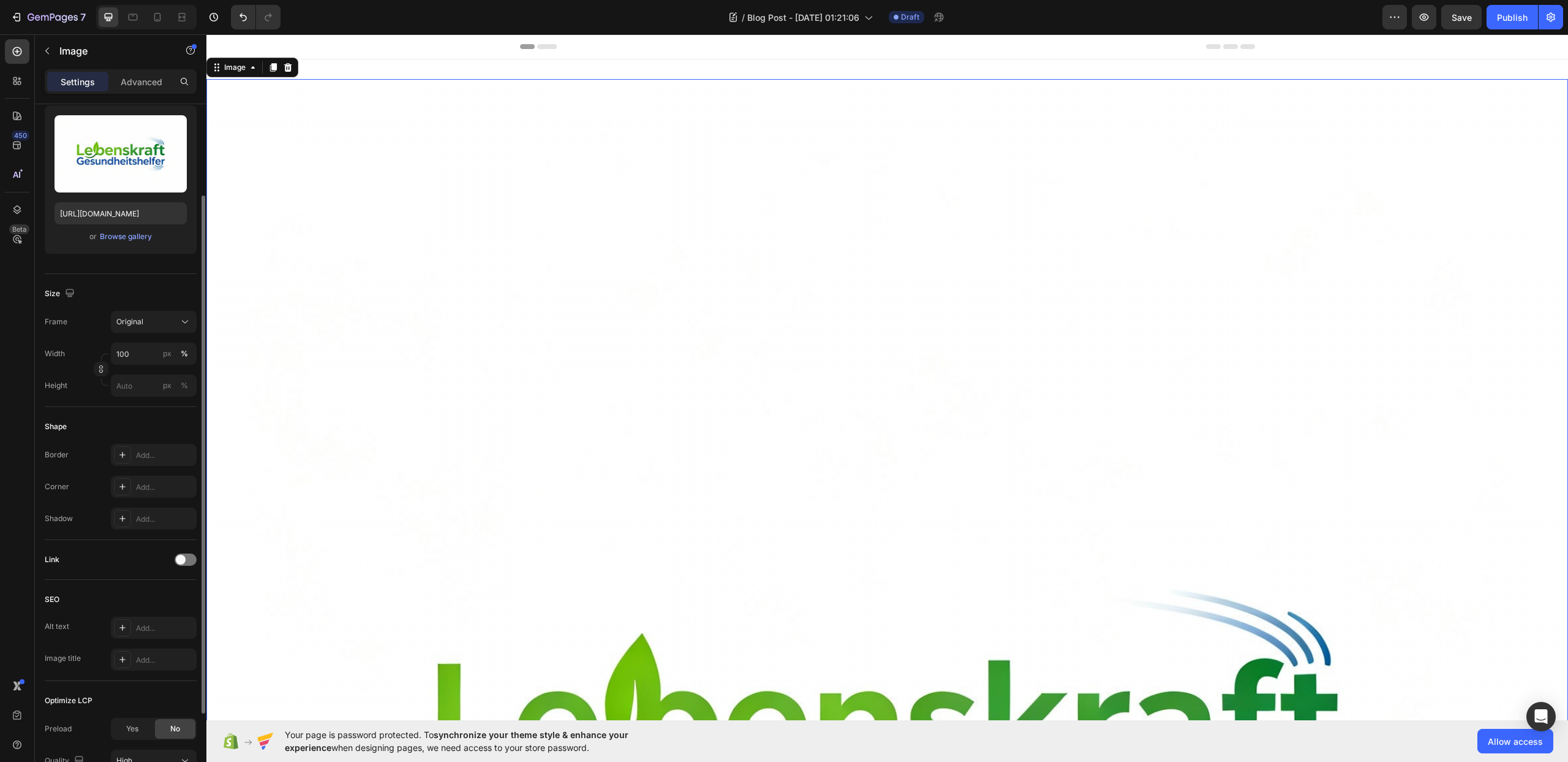
scroll to position [233, 0]
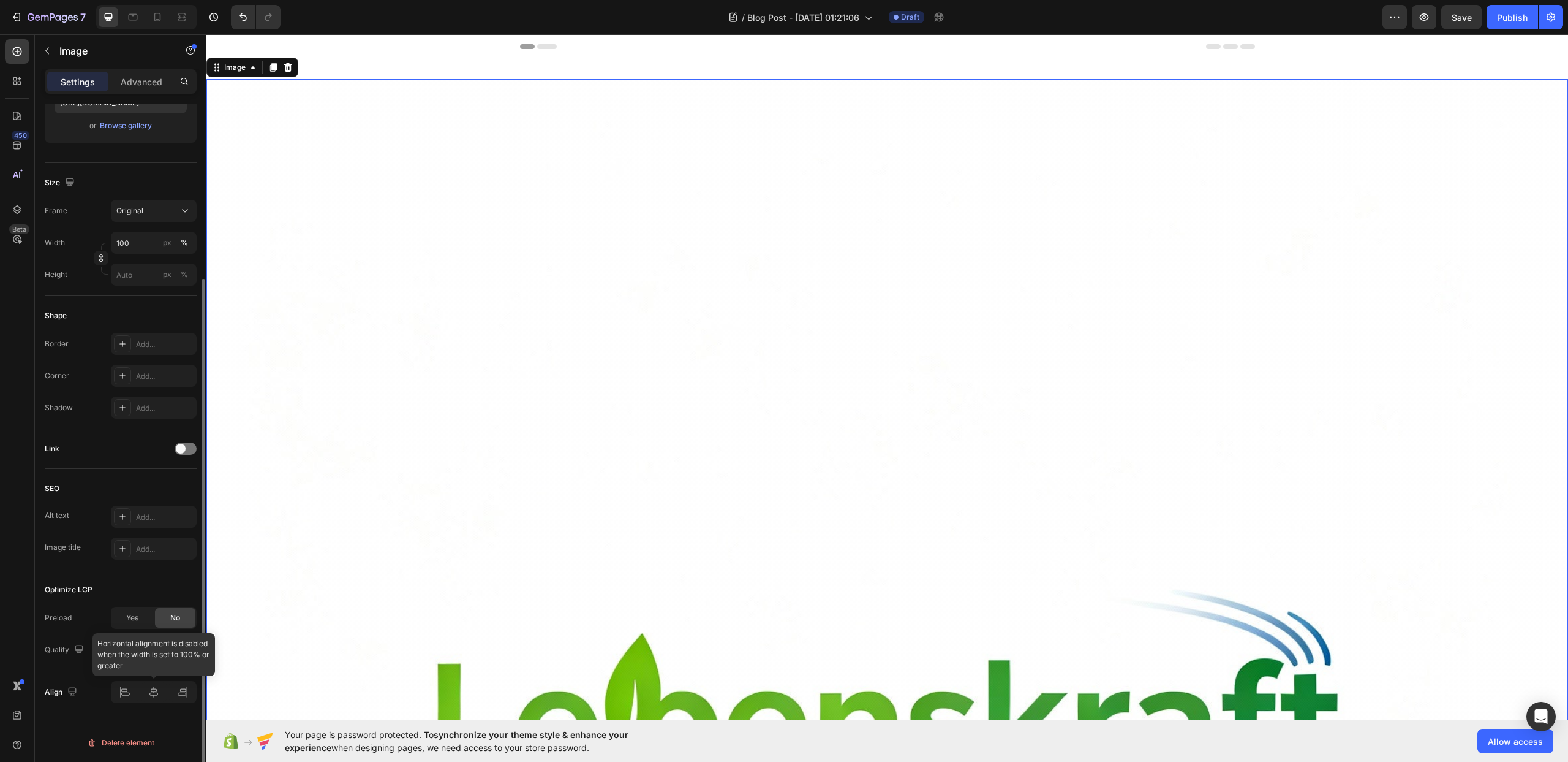
click at [126, 695] on div at bounding box center [153, 692] width 86 height 22
click at [126, 692] on div at bounding box center [153, 692] width 86 height 22
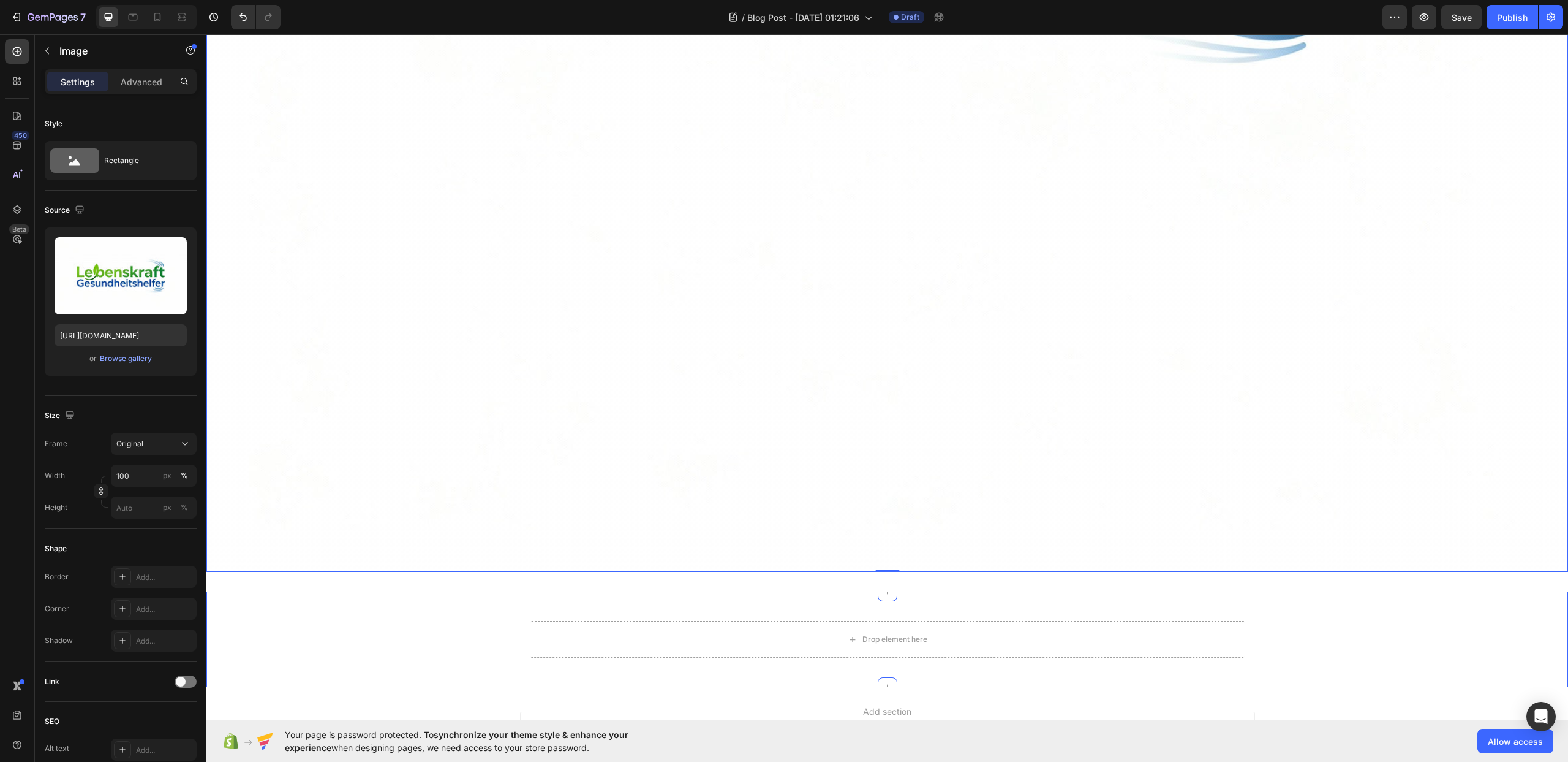
scroll to position [912, 0]
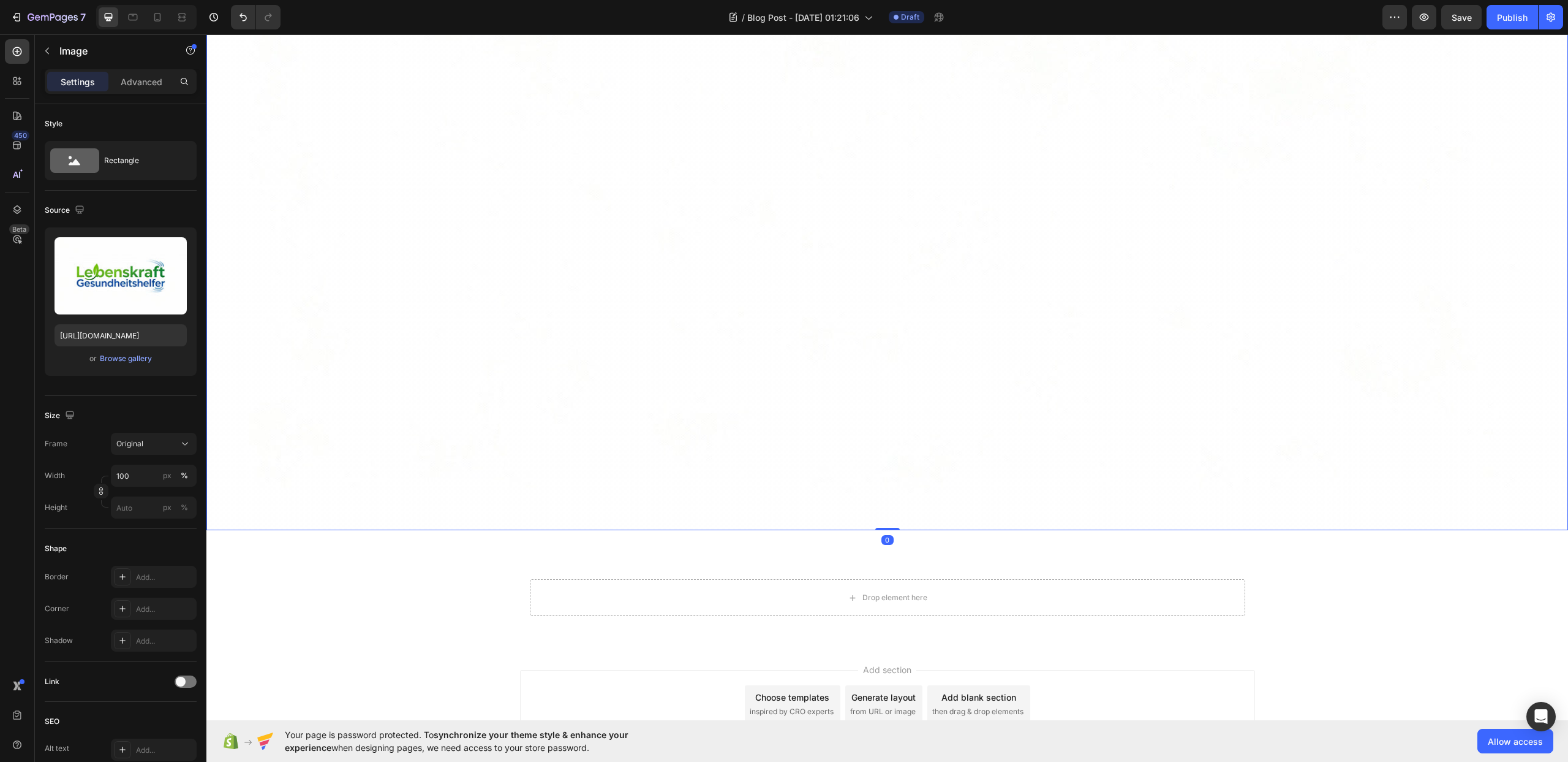
drag, startPoint x: 885, startPoint y: 517, endPoint x: 823, endPoint y: 168, distance: 354.5
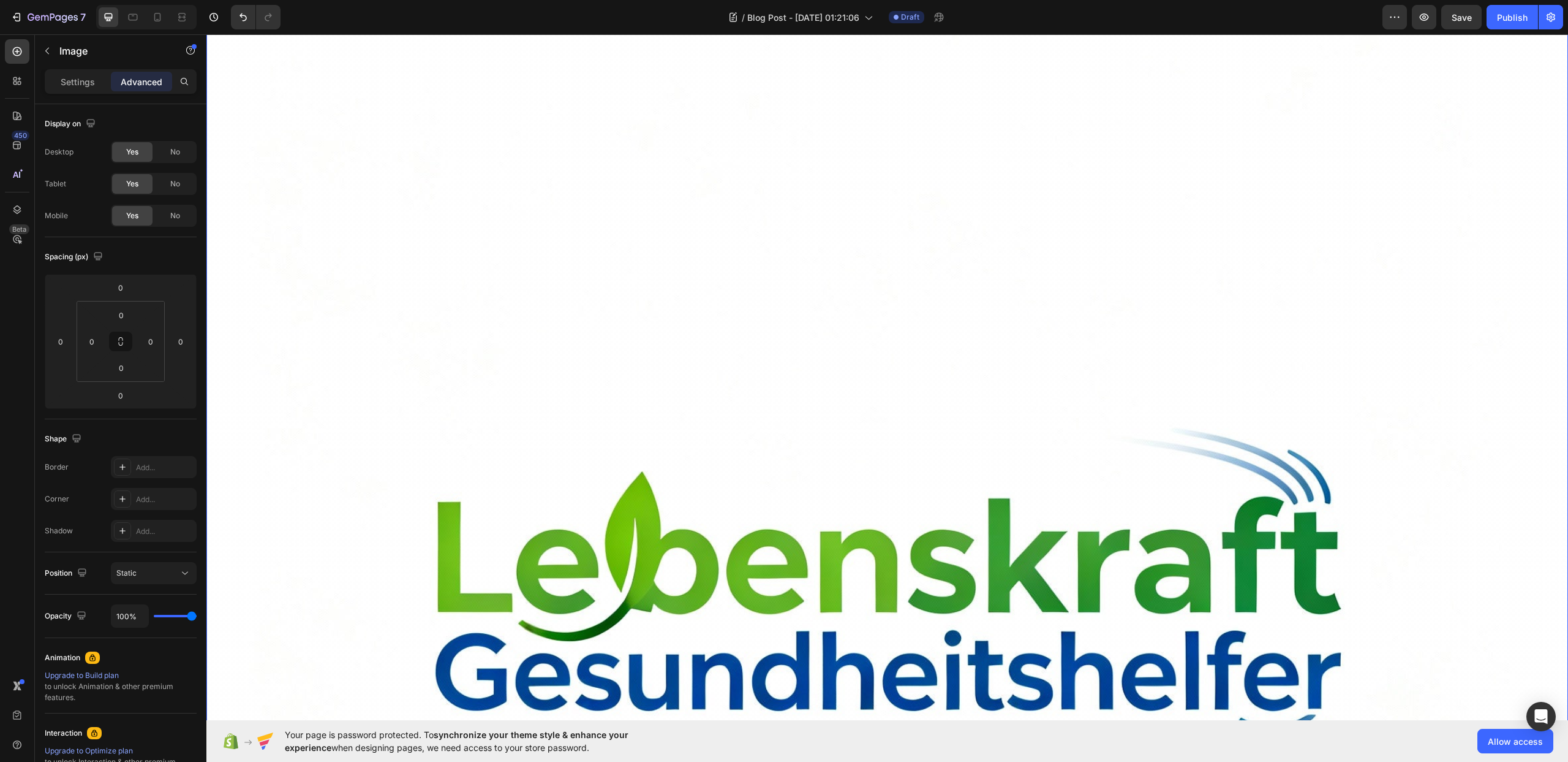
scroll to position [48, 0]
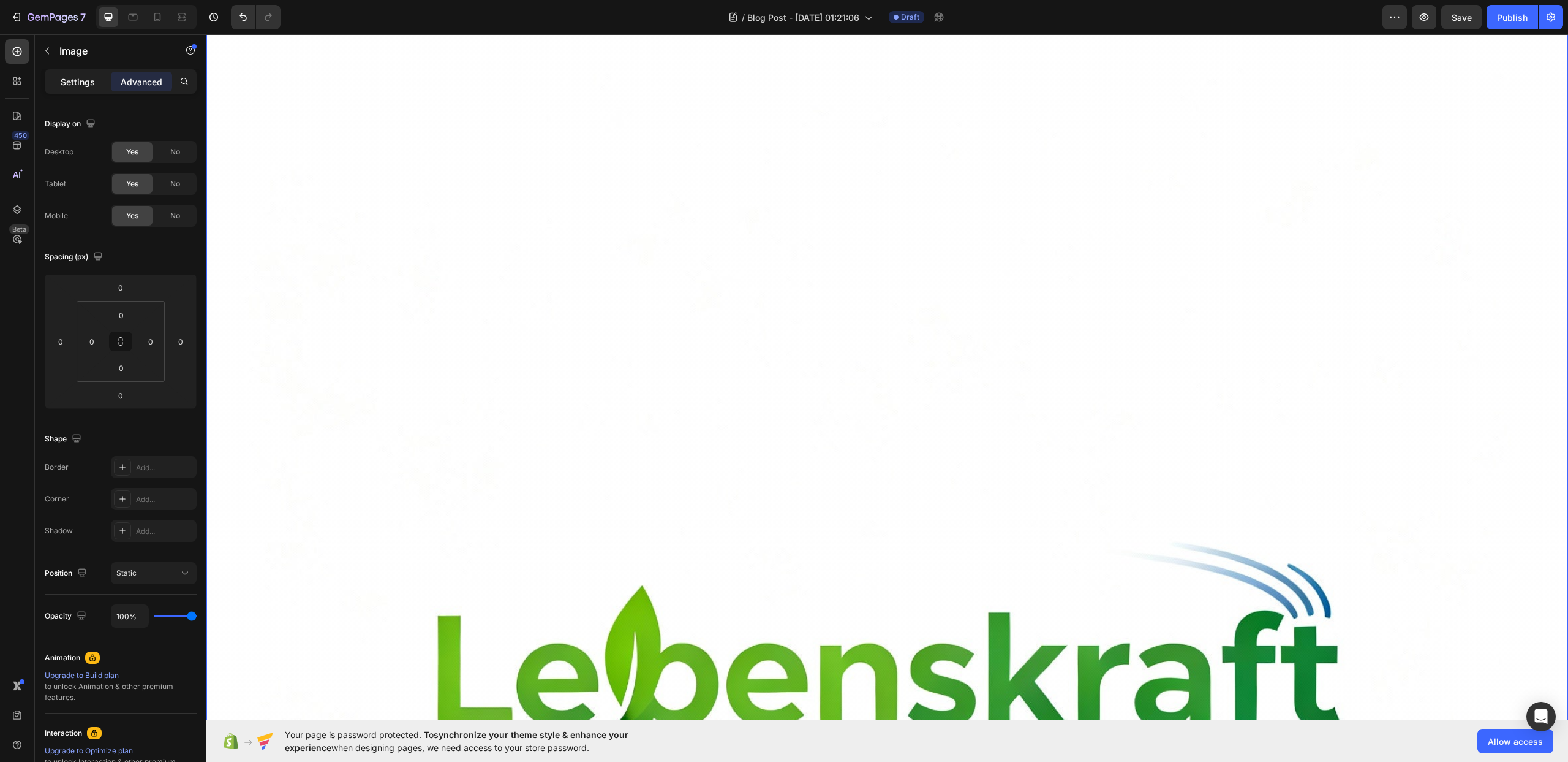
click at [76, 86] on p "Settings" at bounding box center [78, 82] width 34 height 13
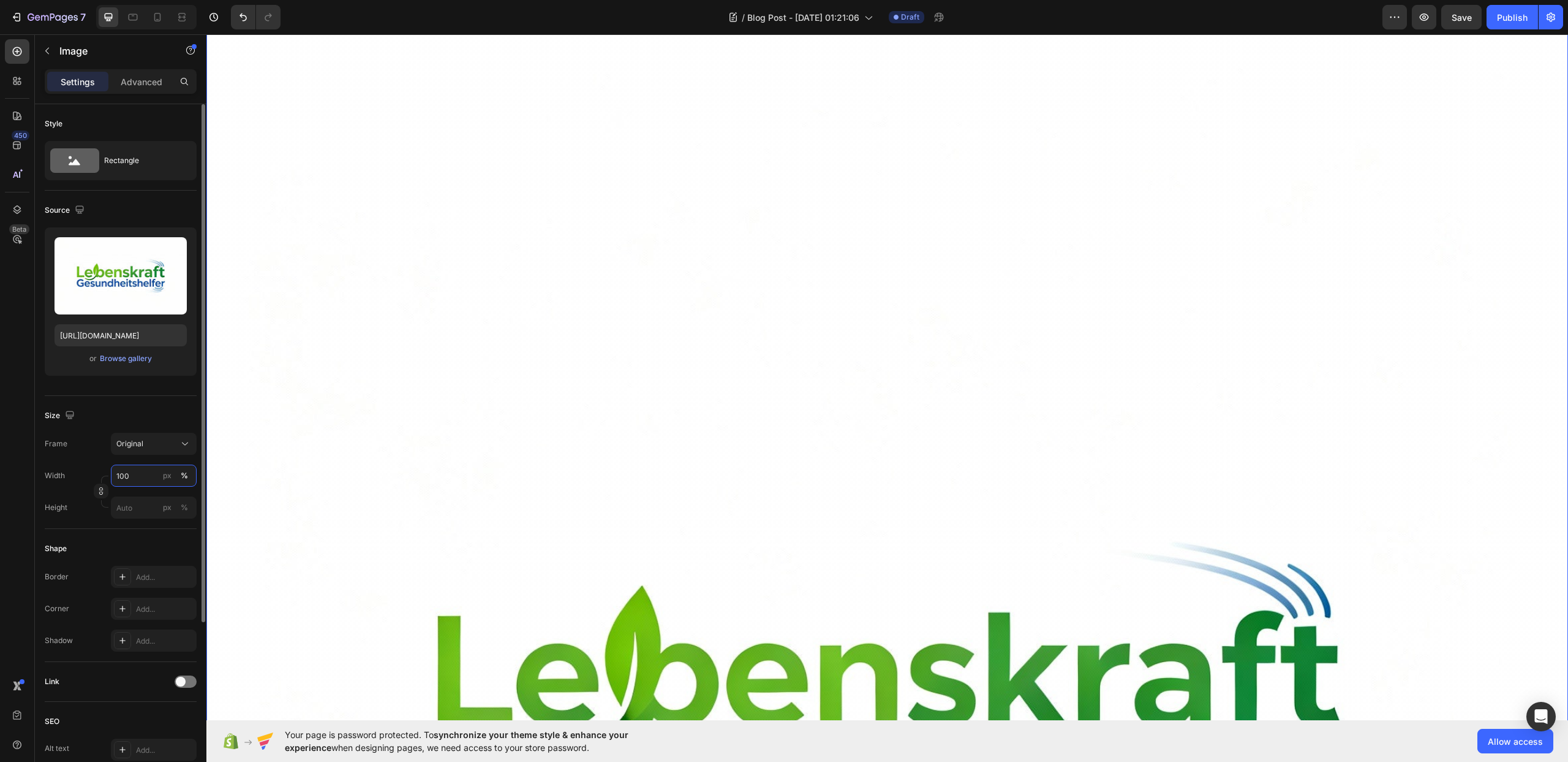
click at [137, 475] on input "100" at bounding box center [153, 475] width 86 height 22
click at [143, 451] on button "Original" at bounding box center [153, 443] width 86 height 22
click at [109, 423] on div "Size" at bounding box center [120, 415] width 152 height 19
click at [132, 479] on input "100" at bounding box center [153, 475] width 86 height 22
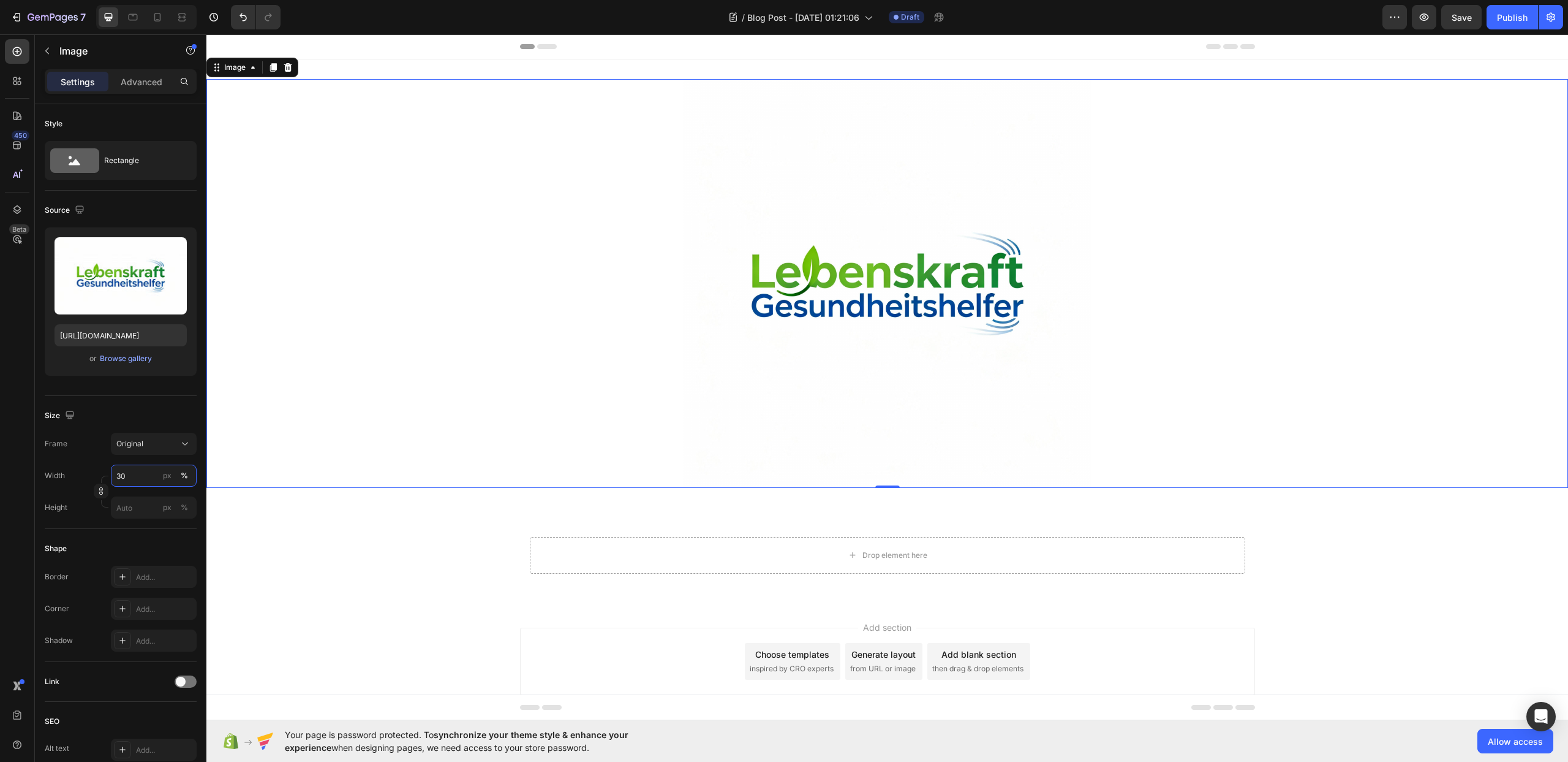
type input "30"
drag, startPoint x: 851, startPoint y: 355, endPoint x: 857, endPoint y: 332, distance: 23.8
click at [854, 344] on img at bounding box center [887, 284] width 408 height 409
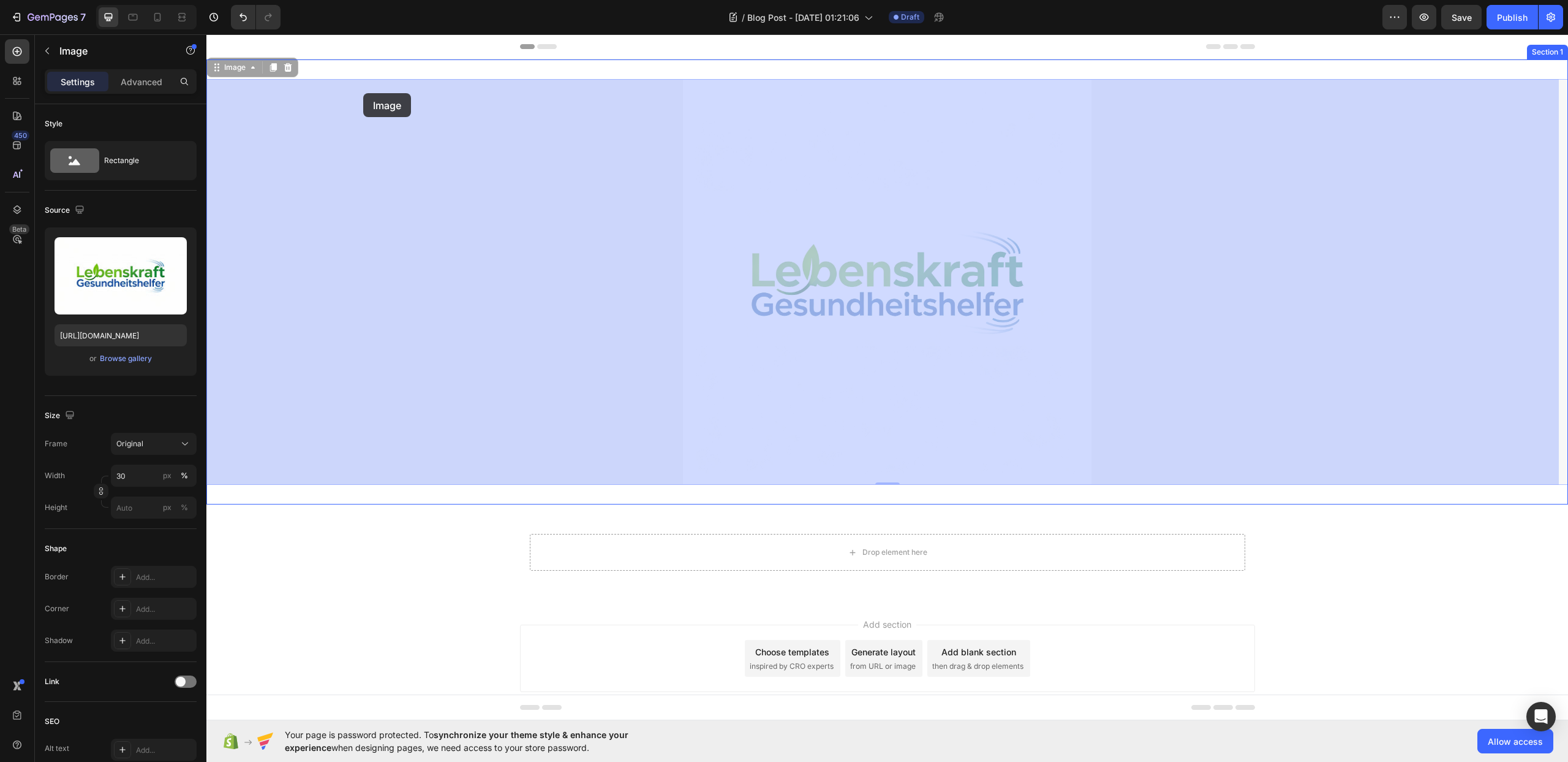
drag, startPoint x: 869, startPoint y: 278, endPoint x: 363, endPoint y: 93, distance: 538.8
